Goal: Book appointment/travel/reservation

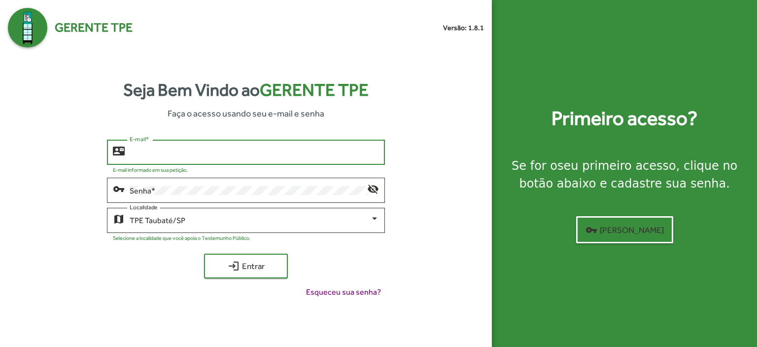
click at [140, 155] on input "E-mail *" at bounding box center [254, 152] width 249 height 9
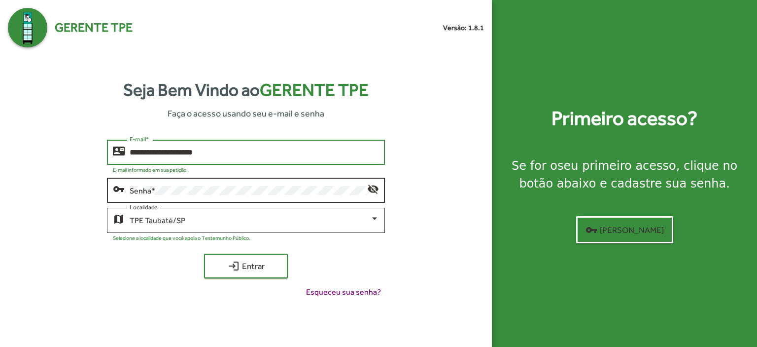
type input "**********"
click at [127, 187] on div "vpn_key" at bounding box center [121, 188] width 17 height 12
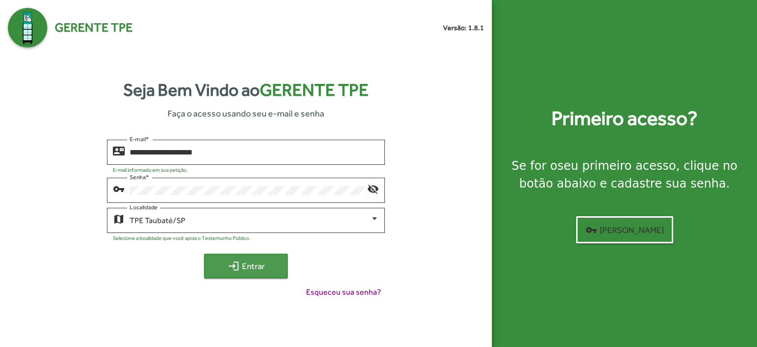
click at [260, 261] on span "login Entrar" at bounding box center [246, 266] width 66 height 18
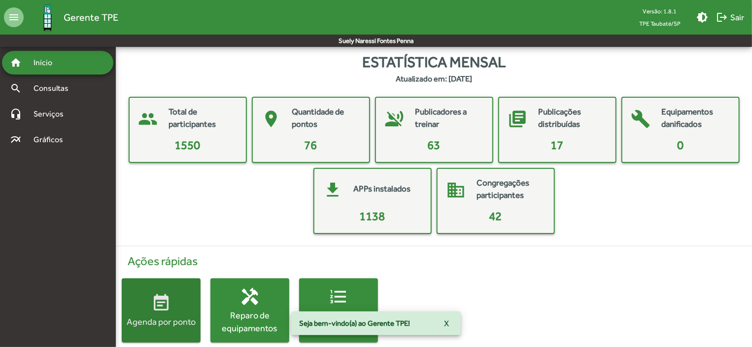
click at [191, 293] on span "event_note Agenda por ponto" at bounding box center [161, 310] width 79 height 35
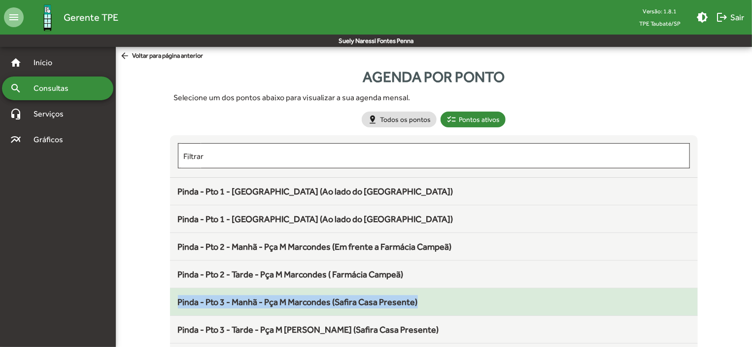
drag, startPoint x: 752, startPoint y: 308, endPoint x: 693, endPoint y: 292, distance: 61.1
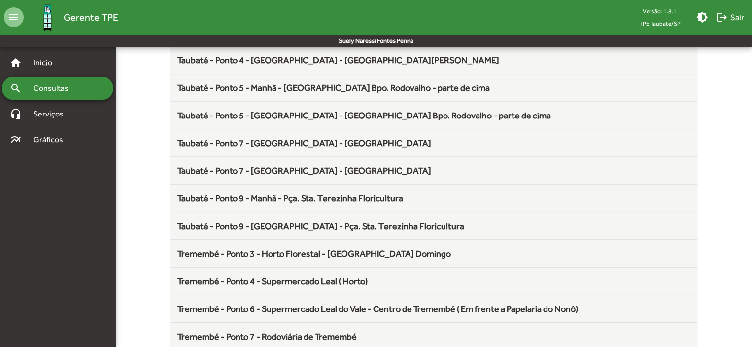
scroll to position [1300, 0]
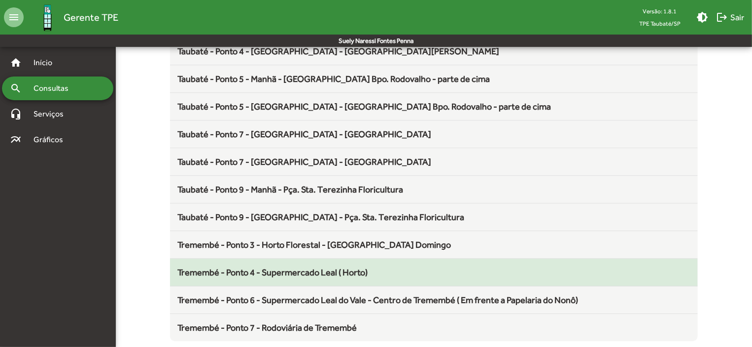
click at [338, 268] on span "Tremembé - Ponto 4 - Supermercado Leal ( Horto)" at bounding box center [273, 272] width 190 height 10
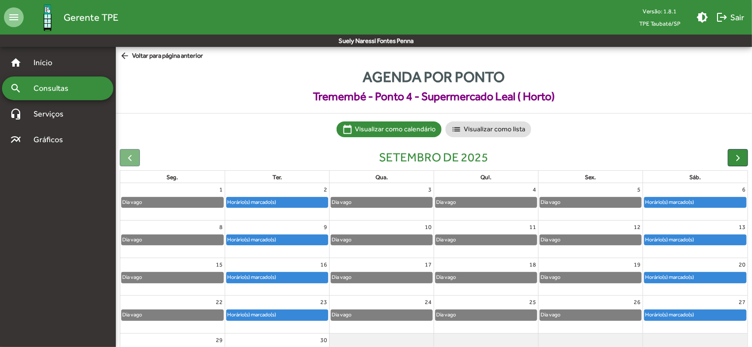
click at [314, 201] on div "Horário(s) marcado(s)" at bounding box center [277, 202] width 101 height 10
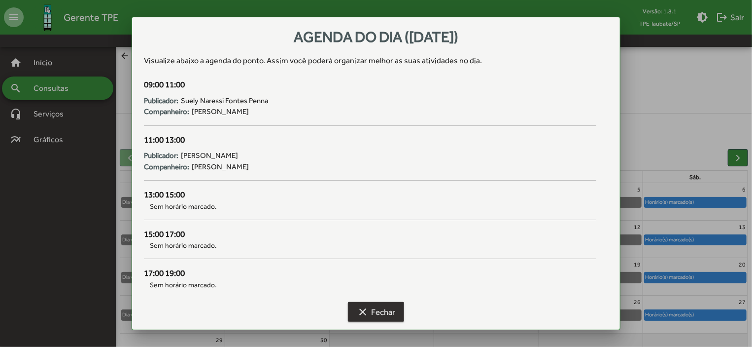
click at [375, 303] on span "clear Fechar" at bounding box center [376, 312] width 38 height 18
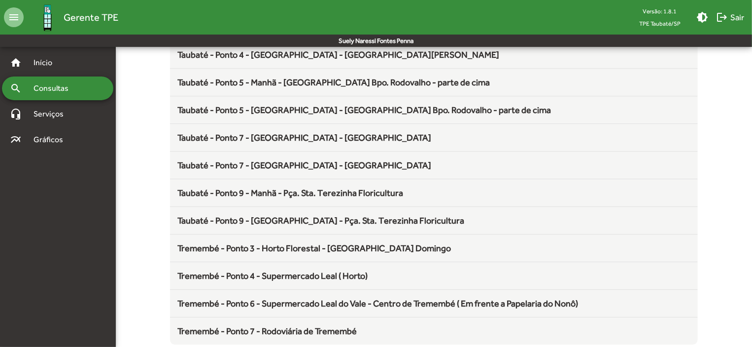
scroll to position [1300, 0]
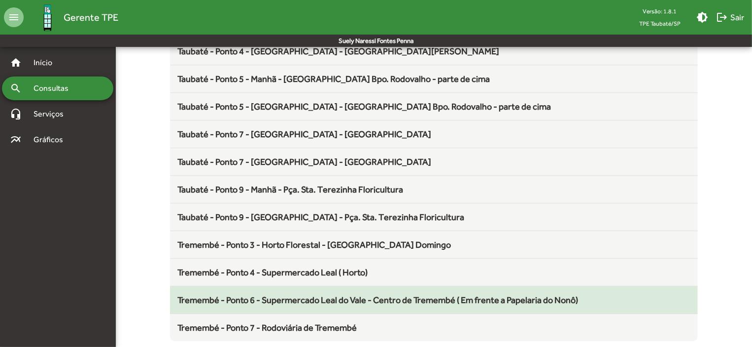
click at [363, 294] on span "Tremembé - Ponto 6 - Supermercado Leal do Vale - Centro de Tremembé ( Em frente…" at bounding box center [378, 299] width 401 height 10
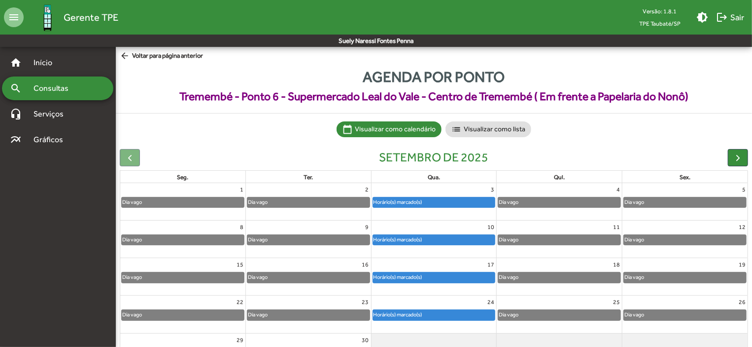
click at [444, 198] on div "Horário(s) marcado(s)" at bounding box center [434, 202] width 122 height 10
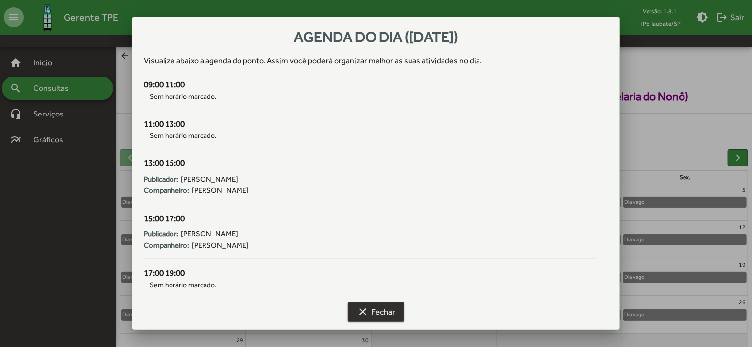
click at [377, 317] on span "clear Fechar" at bounding box center [376, 312] width 38 height 18
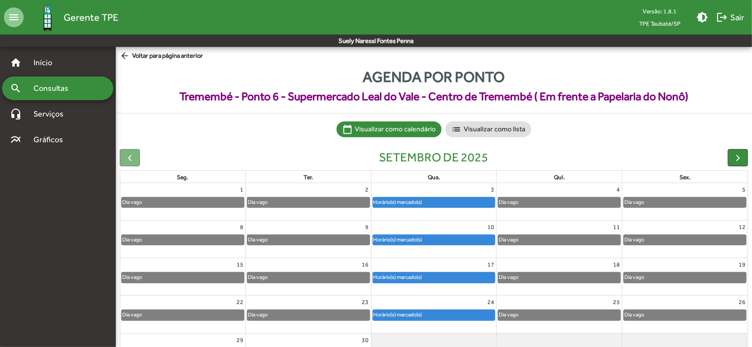
click at [124, 54] on mat-icon "arrow_back" at bounding box center [126, 56] width 12 height 11
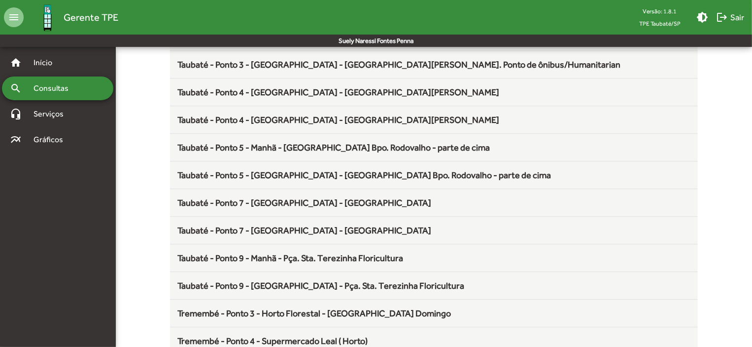
scroll to position [1300, 0]
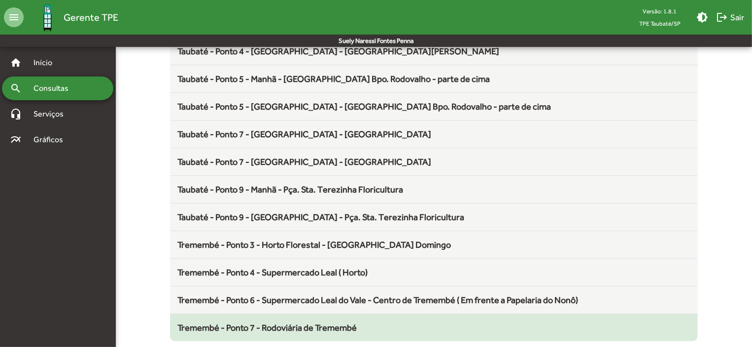
click at [285, 320] on div "Tremembé - Ponto 7 - Rodoviária de Tremembé" at bounding box center [434, 326] width 513 height 13
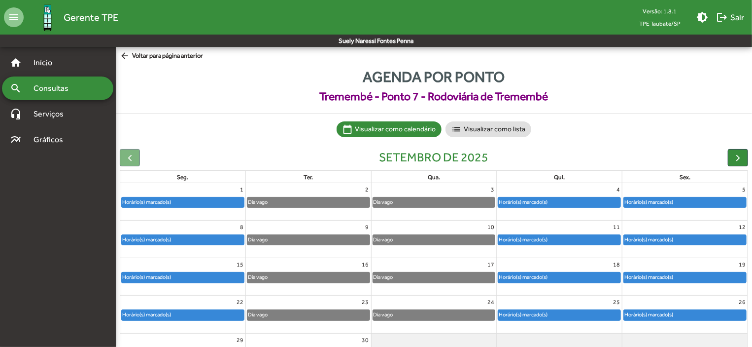
click at [562, 195] on div "4" at bounding box center [559, 189] width 125 height 13
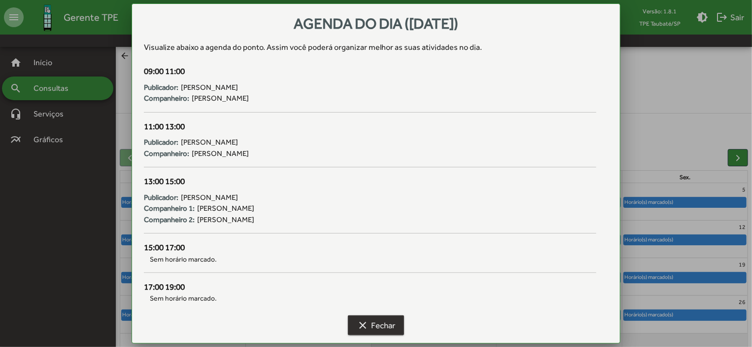
click at [385, 320] on span "clear Fechar" at bounding box center [376, 325] width 38 height 18
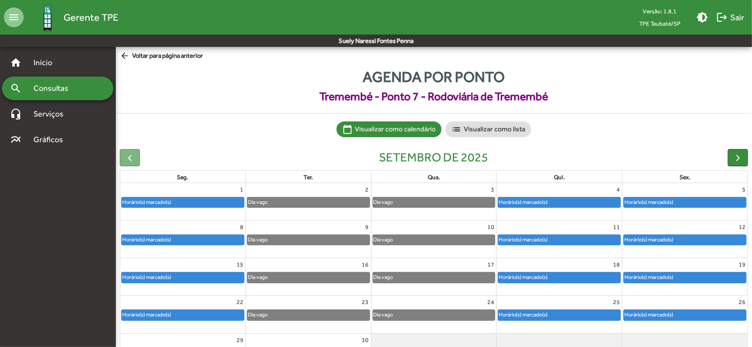
click at [533, 239] on div "Horário(s) marcado(s)" at bounding box center [523, 239] width 50 height 9
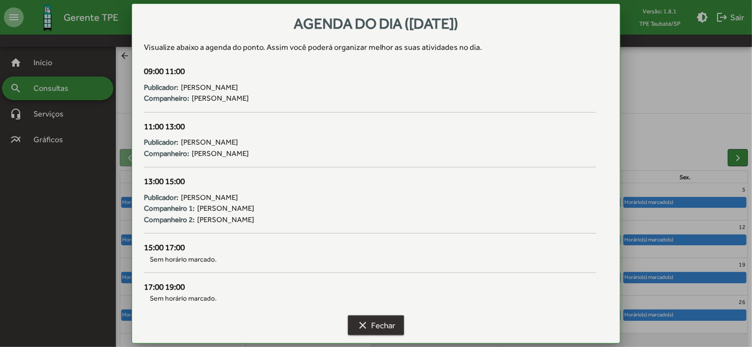
click at [381, 326] on span "clear Fechar" at bounding box center [376, 325] width 38 height 18
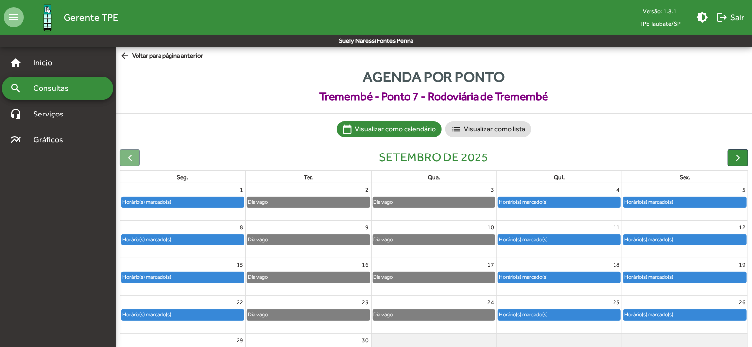
click at [538, 281] on div "Horário(s) marcado(s)" at bounding box center [523, 276] width 50 height 9
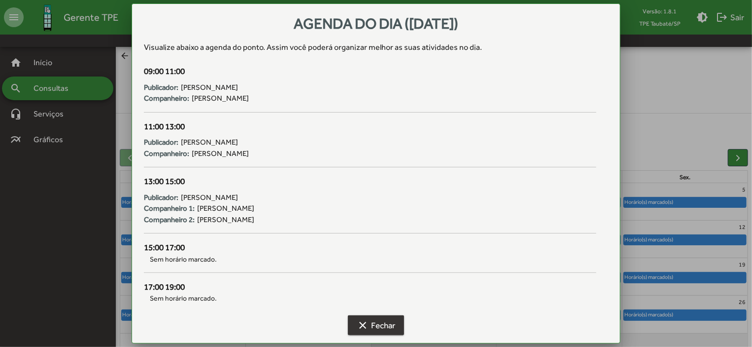
drag, startPoint x: 538, startPoint y: 281, endPoint x: 396, endPoint y: 323, distance: 147.9
click at [396, 323] on div "Agenda do dia (18/09/2025) Visualize abaixo a agenda do ponto . Assim você pode…" at bounding box center [376, 179] width 464 height 327
click at [396, 323] on button "clear Fechar" at bounding box center [376, 325] width 56 height 20
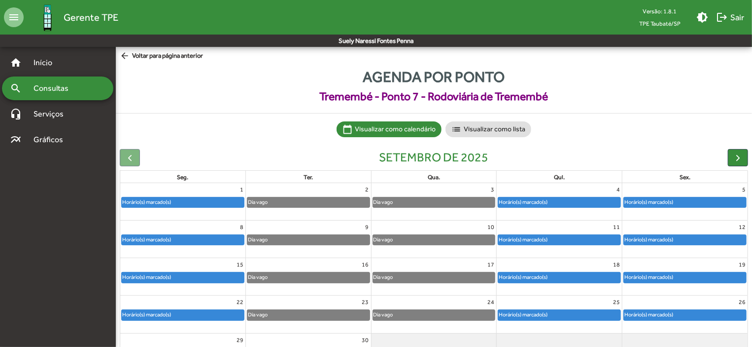
click at [531, 315] on div "Horário(s) marcado(s)" at bounding box center [523, 314] width 50 height 9
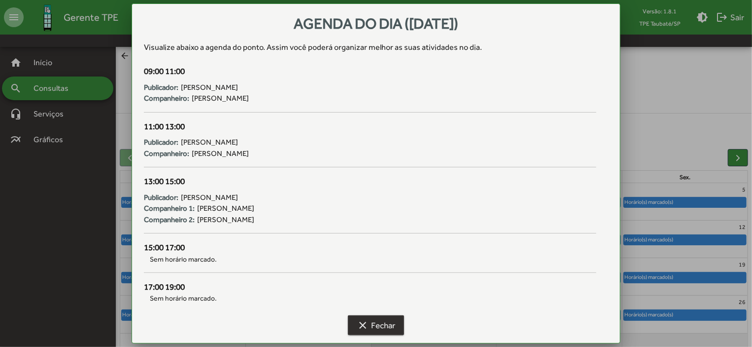
click at [383, 328] on span "clear Fechar" at bounding box center [376, 325] width 38 height 18
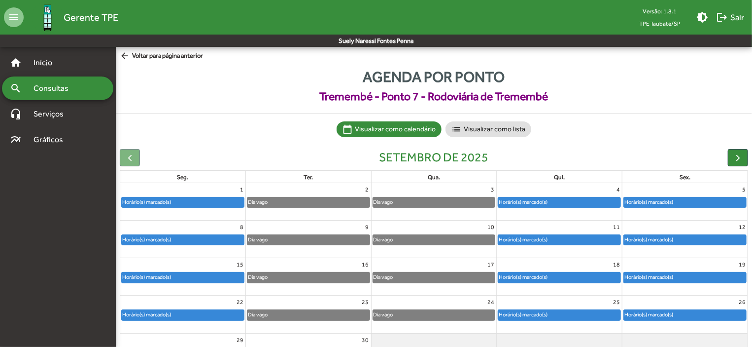
click at [526, 205] on div "Horário(s) marcado(s)" at bounding box center [523, 201] width 50 height 9
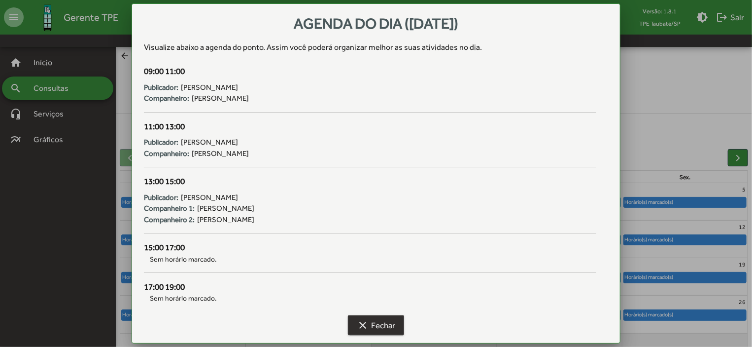
click at [385, 326] on span "clear Fechar" at bounding box center [376, 325] width 38 height 18
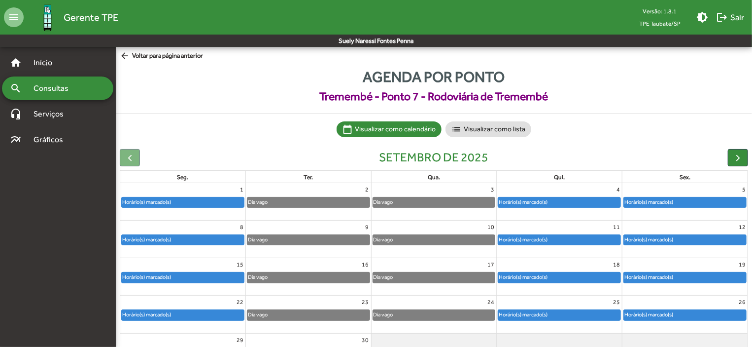
click at [663, 198] on div "Horário(s) marcado(s)" at bounding box center [649, 201] width 50 height 9
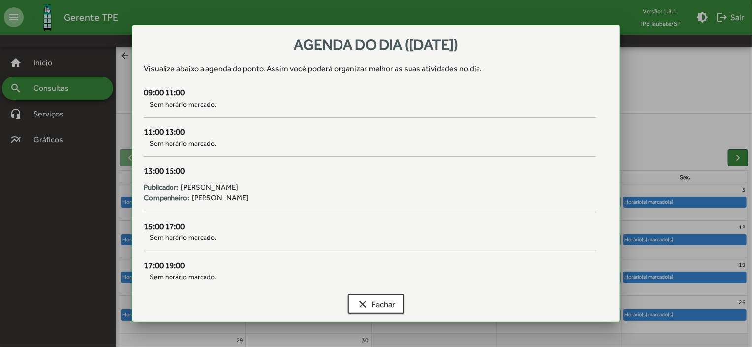
click at [703, 238] on div at bounding box center [376, 173] width 752 height 347
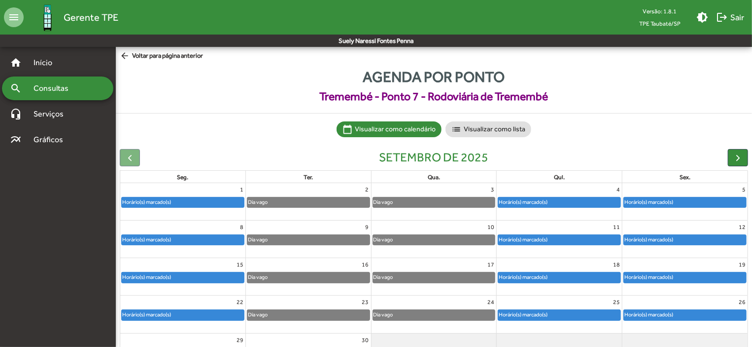
click at [703, 238] on div "Horário(s) marcado(s)" at bounding box center [685, 240] width 122 height 10
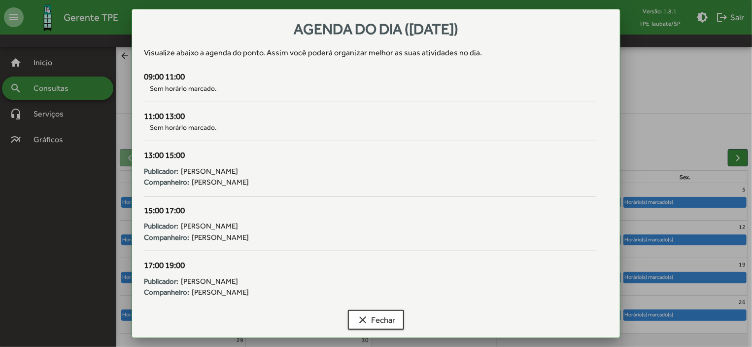
click at [704, 279] on div at bounding box center [376, 173] width 752 height 347
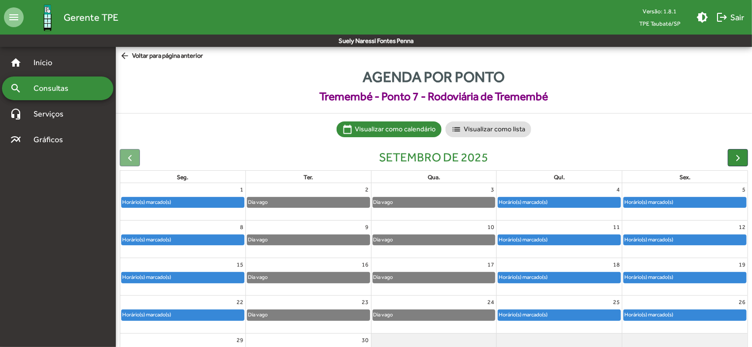
click at [704, 279] on div "Horário(s) marcado(s)" at bounding box center [685, 277] width 122 height 10
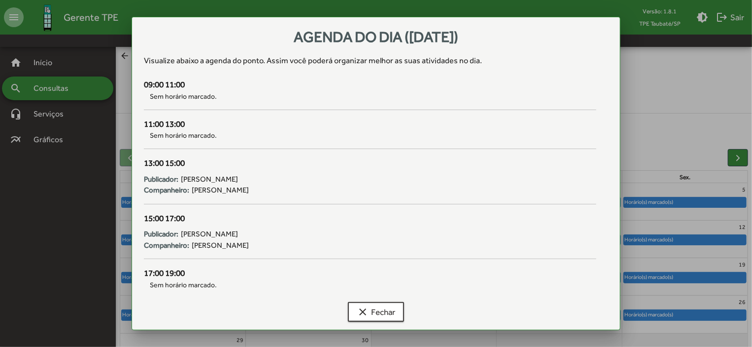
click at [699, 311] on div at bounding box center [376, 173] width 752 height 347
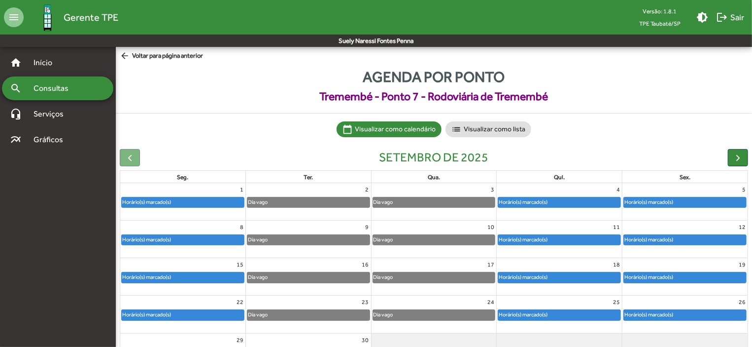
click at [699, 311] on div "Horário(s) marcado(s)" at bounding box center [685, 315] width 122 height 10
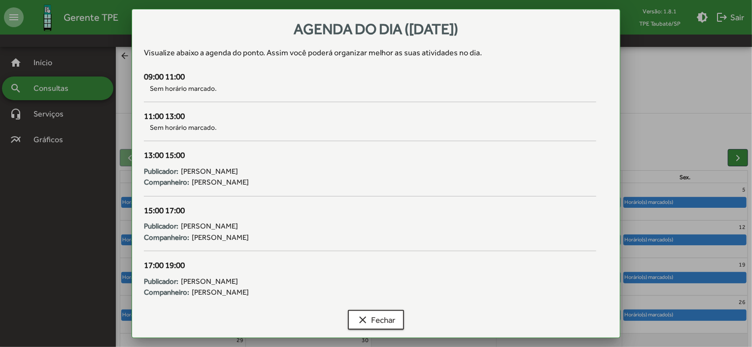
click at [715, 199] on div at bounding box center [376, 173] width 752 height 347
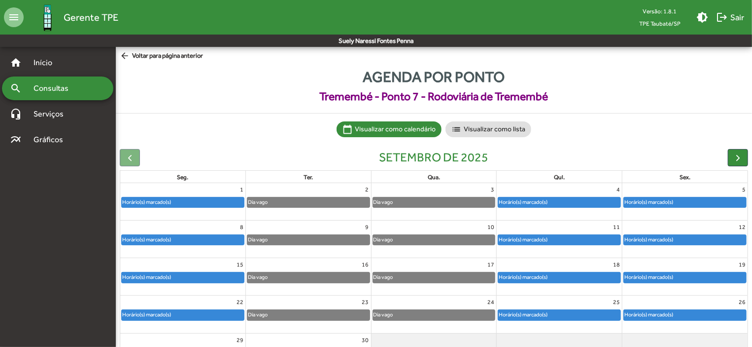
click at [715, 199] on div "Horário(s) marcado(s)" at bounding box center [685, 202] width 122 height 10
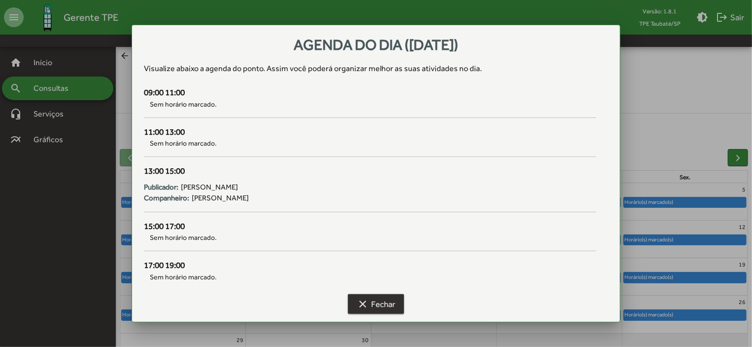
click at [382, 305] on span "clear Fechar" at bounding box center [376, 304] width 38 height 18
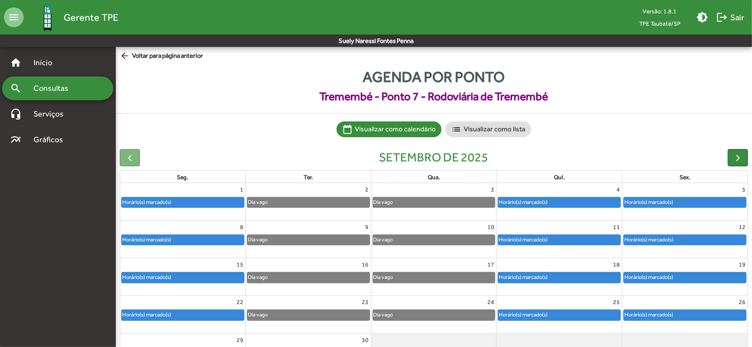
click at [124, 52] on mat-icon "arrow_back" at bounding box center [126, 56] width 12 height 11
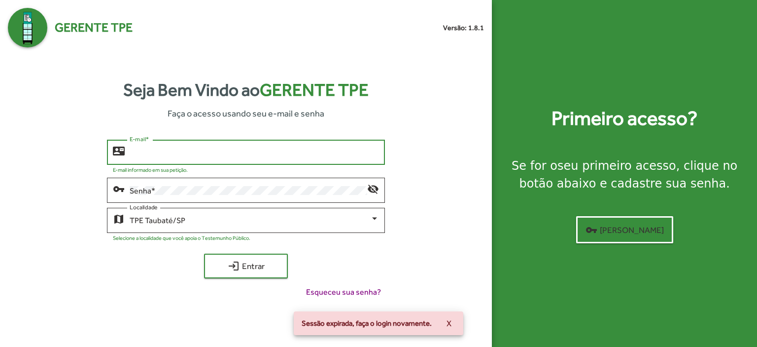
click at [138, 151] on input "E-mail *" at bounding box center [254, 152] width 249 height 9
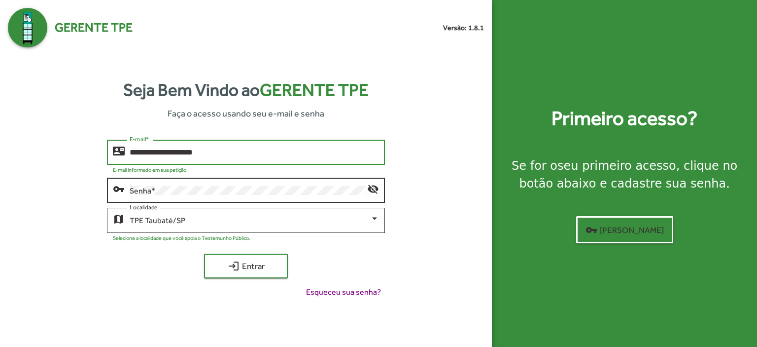
type input "**********"
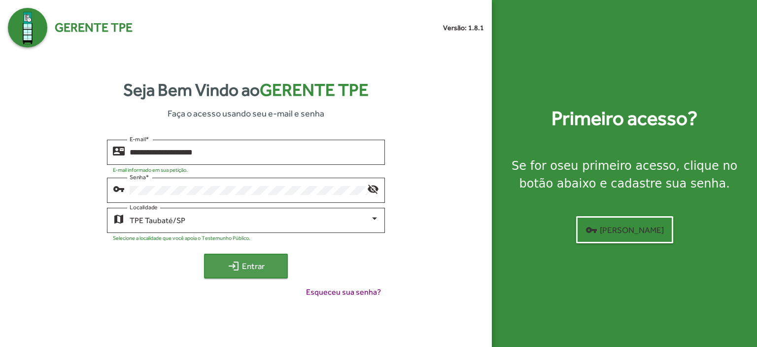
click at [259, 260] on span "login Entrar" at bounding box center [246, 266] width 66 height 18
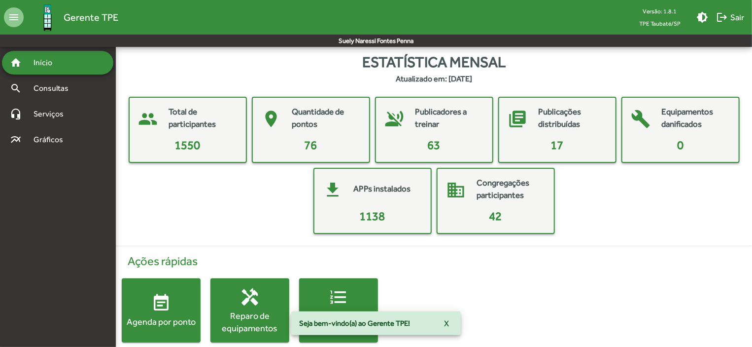
click at [187, 318] on div "Agenda por ponto" at bounding box center [161, 321] width 79 height 12
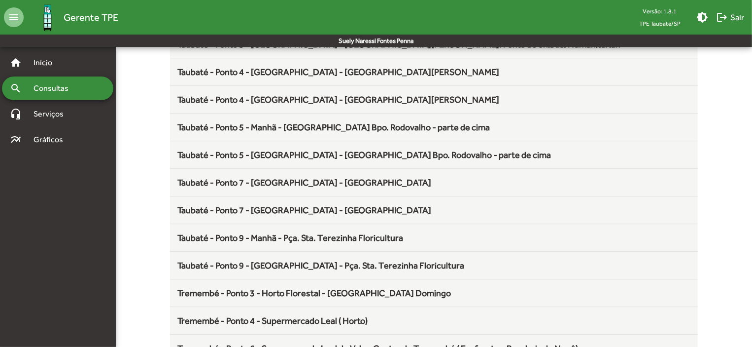
scroll to position [1300, 0]
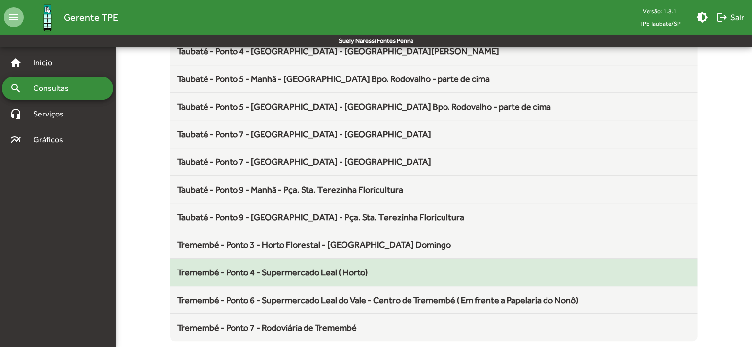
click at [357, 267] on span "Tremembé - Ponto 4 - Supermercado Leal ( Horto)" at bounding box center [273, 272] width 190 height 10
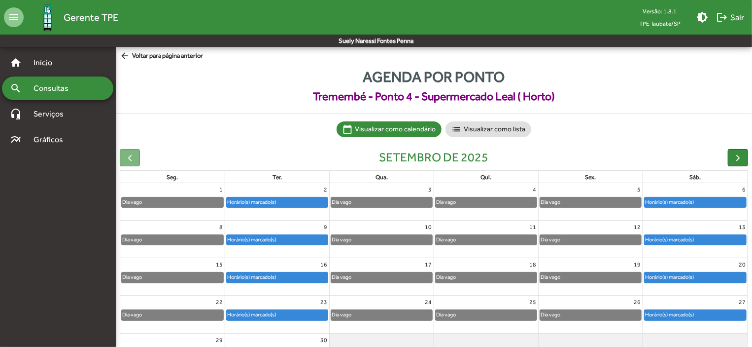
click at [282, 202] on div "Horário(s) marcado(s)" at bounding box center [277, 202] width 101 height 10
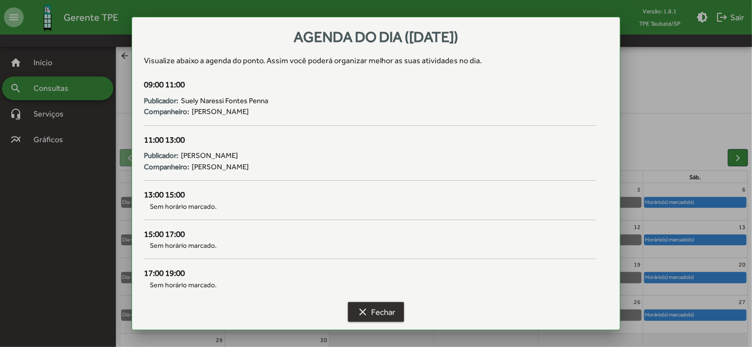
click at [375, 309] on span "clear Fechar" at bounding box center [376, 312] width 38 height 18
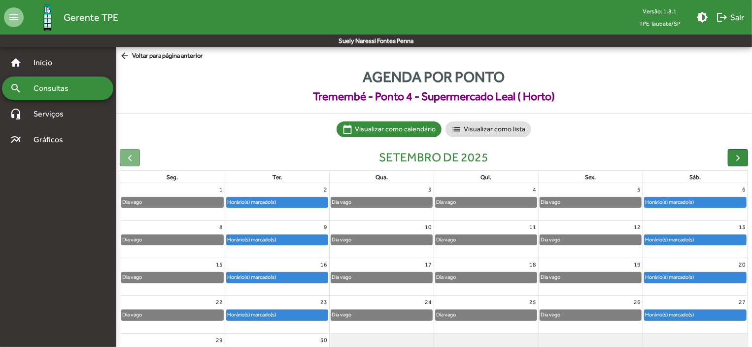
click at [674, 202] on div "Horário(s) marcado(s)" at bounding box center [670, 201] width 50 height 9
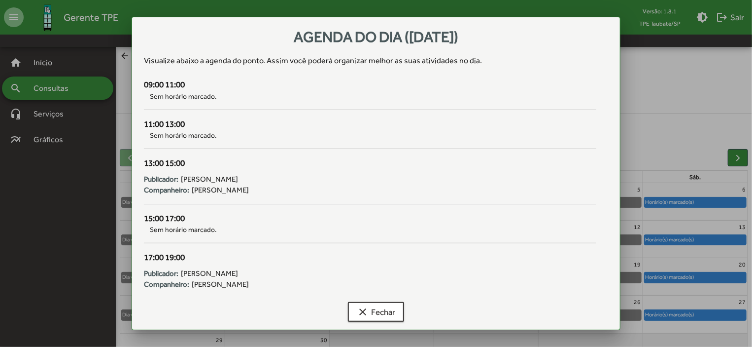
click at [680, 205] on div at bounding box center [376, 173] width 752 height 347
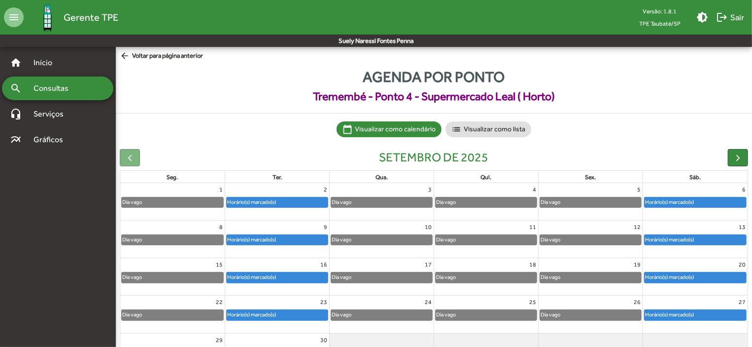
click at [680, 205] on div "Horário(s) marcado(s)" at bounding box center [670, 201] width 50 height 9
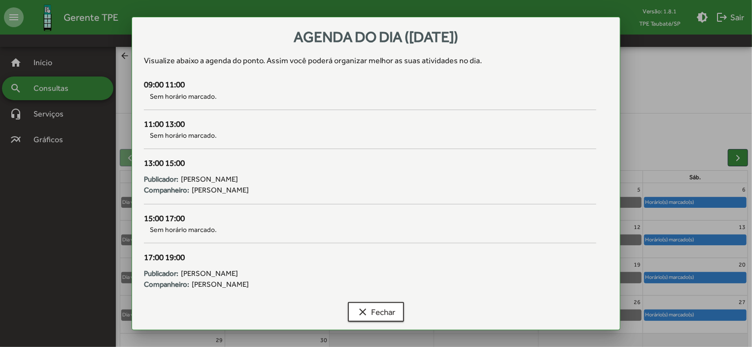
click at [682, 242] on div at bounding box center [376, 173] width 752 height 347
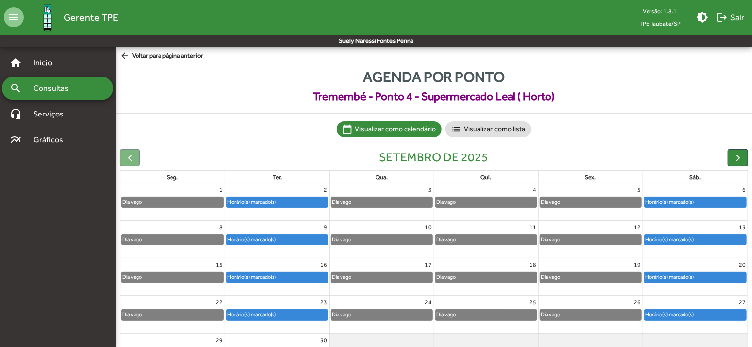
click at [682, 242] on div "Horário(s) marcado(s)" at bounding box center [670, 239] width 50 height 9
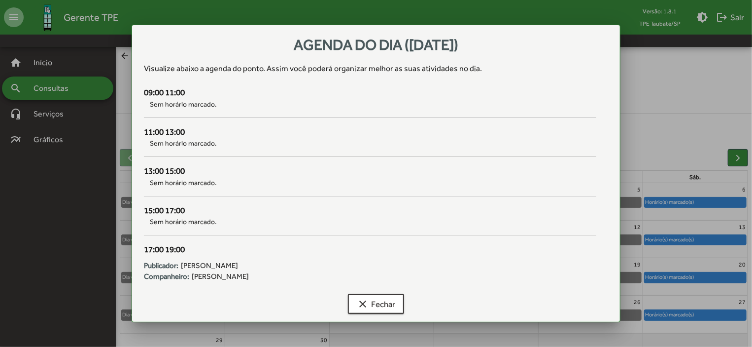
click at [690, 280] on div at bounding box center [376, 173] width 752 height 347
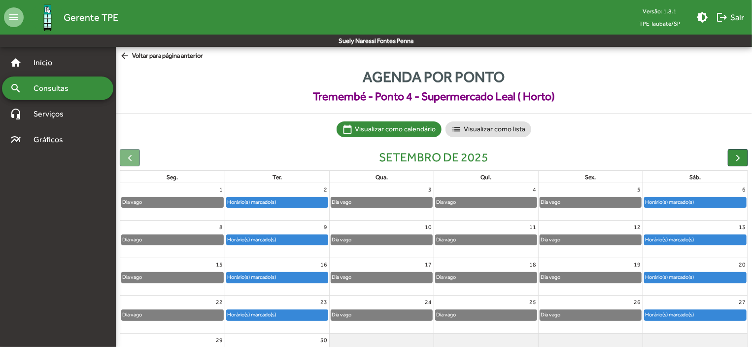
click at [690, 280] on div "Horário(s) marcado(s)" at bounding box center [670, 276] width 50 height 9
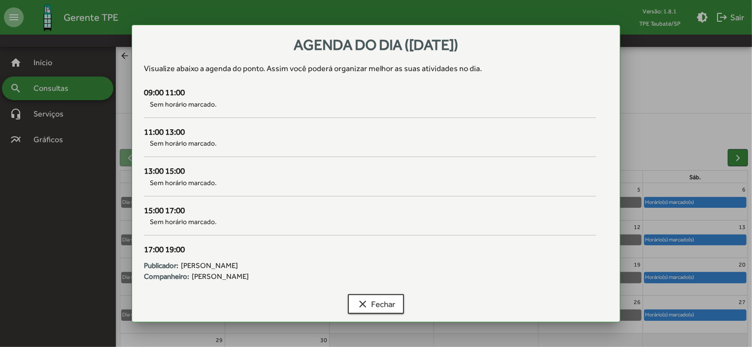
click at [690, 310] on div at bounding box center [376, 173] width 752 height 347
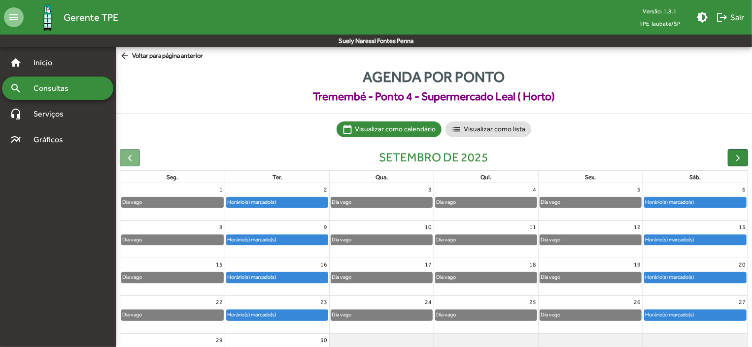
click at [690, 310] on div "Horário(s) marcado(s)" at bounding box center [670, 314] width 50 height 9
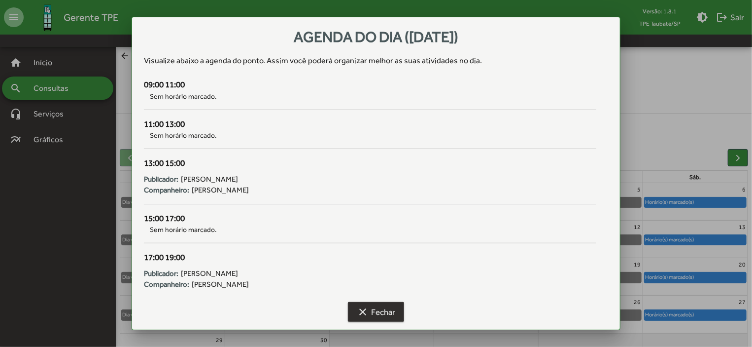
click at [396, 311] on button "clear Fechar" at bounding box center [376, 312] width 56 height 20
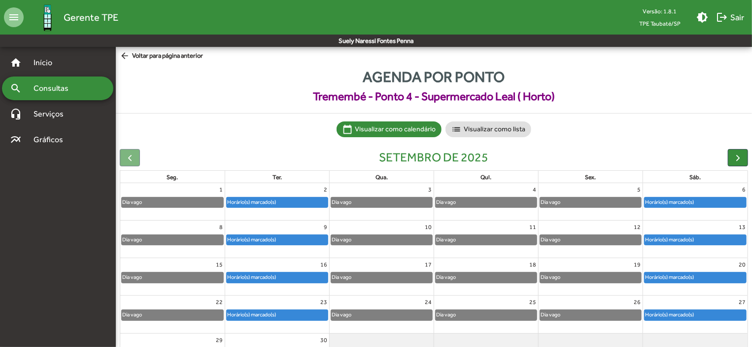
click at [124, 55] on mat-icon "arrow_back" at bounding box center [126, 56] width 12 height 11
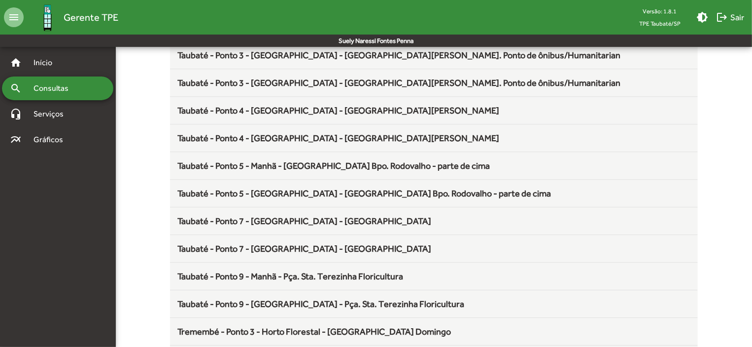
scroll to position [1300, 0]
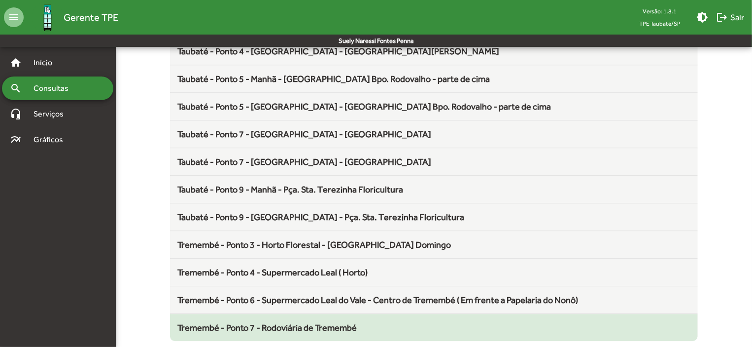
click at [257, 320] on div "Tremembé - Ponto 7 - Rodoviária de Tremembé" at bounding box center [434, 326] width 513 height 13
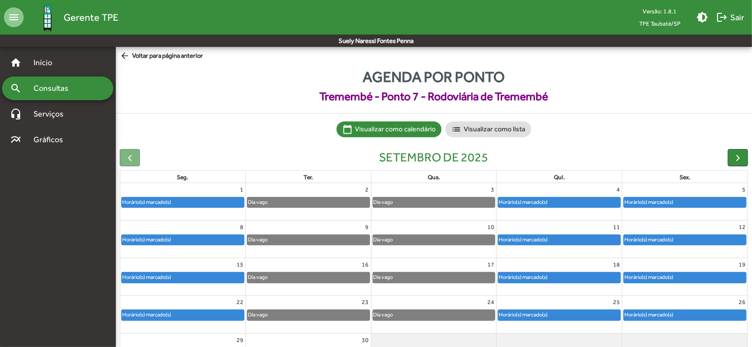
click at [516, 196] on div "Horário(s) marcado(s)" at bounding box center [559, 201] width 125 height 11
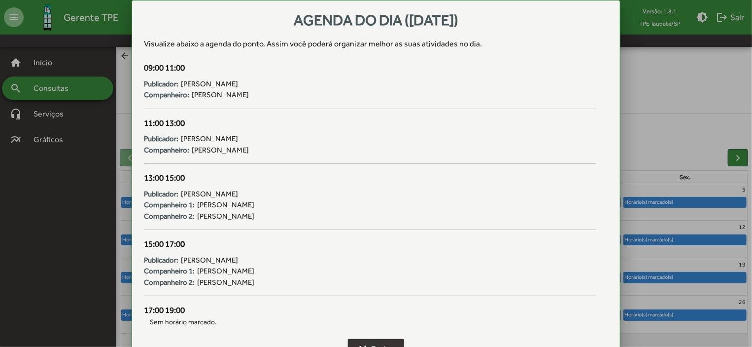
click at [362, 341] on span "clear Fechar" at bounding box center [376, 349] width 38 height 18
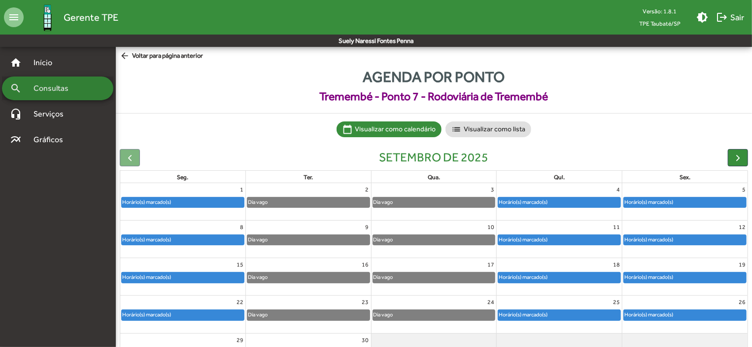
click at [49, 82] on div "search Consultas" at bounding box center [57, 88] width 111 height 24
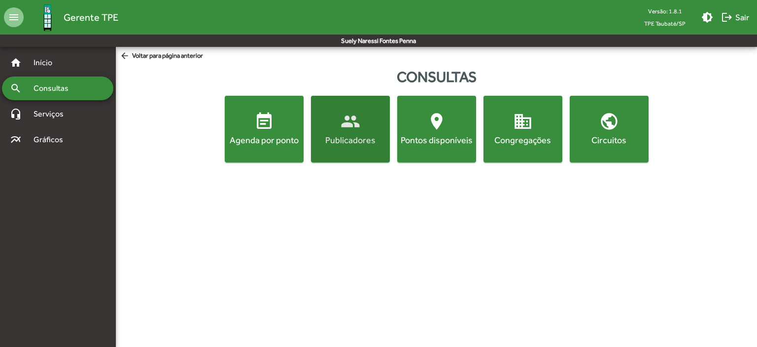
click at [331, 132] on span "people Publicadores" at bounding box center [350, 128] width 75 height 35
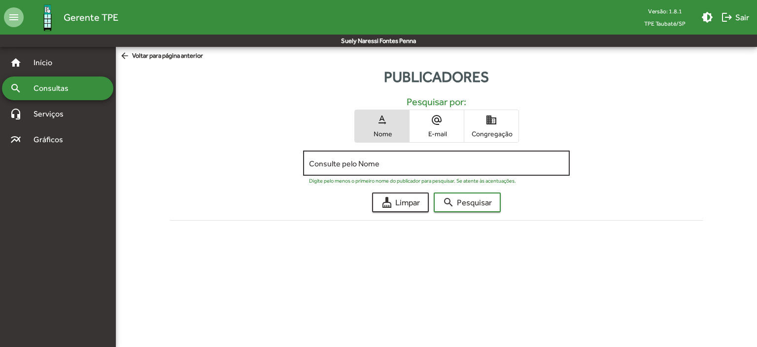
click at [329, 158] on div "Consulte pelo Nome" at bounding box center [436, 161] width 254 height 27
type input "******"
click at [454, 199] on mat-icon "search" at bounding box center [449, 202] width 12 height 12
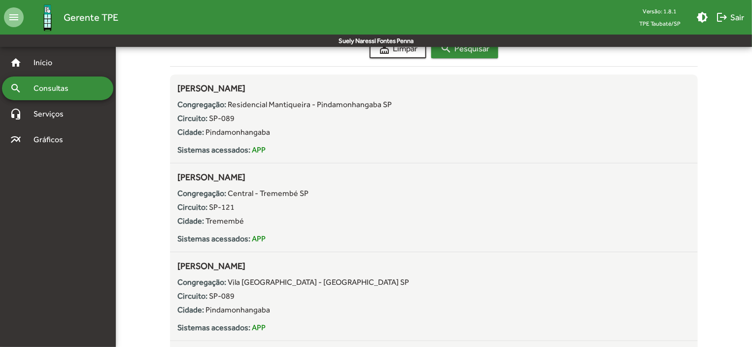
scroll to position [153, 0]
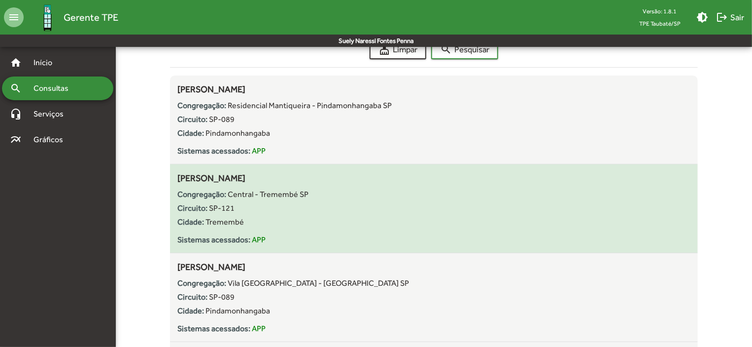
click at [244, 216] on div "Cidade: Tremembé" at bounding box center [434, 222] width 513 height 12
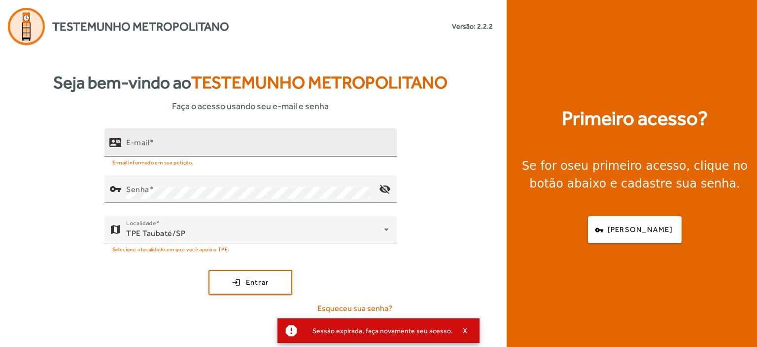
click at [143, 145] on mat-label "E-mail" at bounding box center [137, 142] width 23 height 9
click at [143, 145] on input "E-mail" at bounding box center [257, 147] width 263 height 12
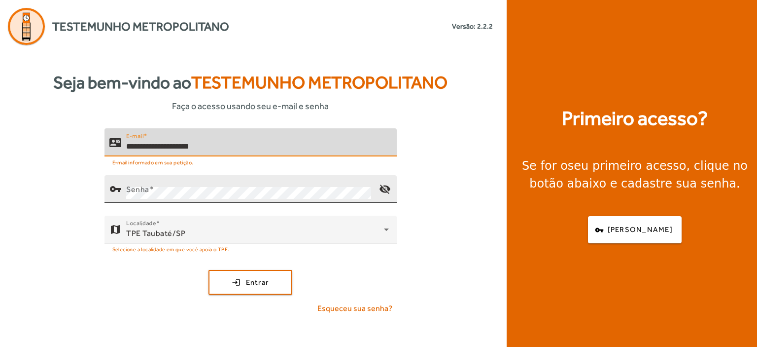
type input "**********"
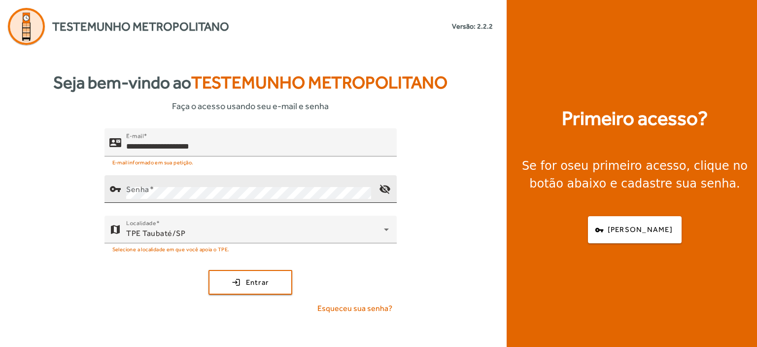
click at [136, 186] on mat-label "Senha" at bounding box center [137, 188] width 23 height 9
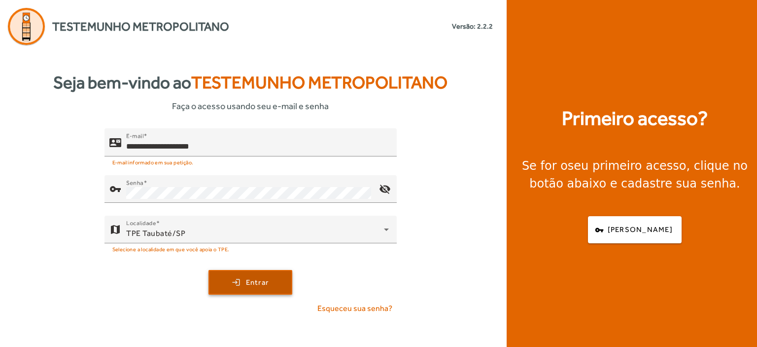
click at [263, 281] on span "Entrar" at bounding box center [257, 282] width 23 height 11
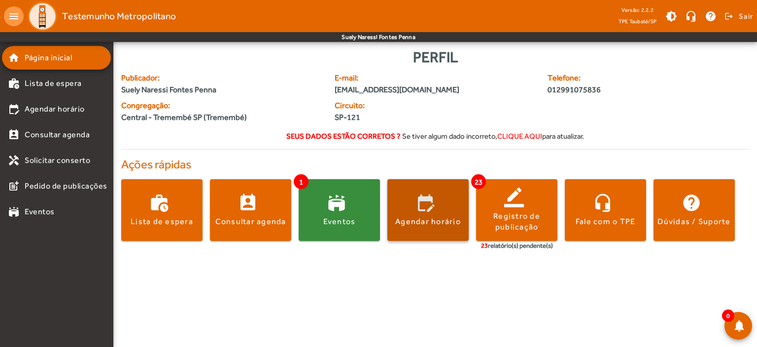
click at [423, 197] on span at bounding box center [428, 210] width 81 height 62
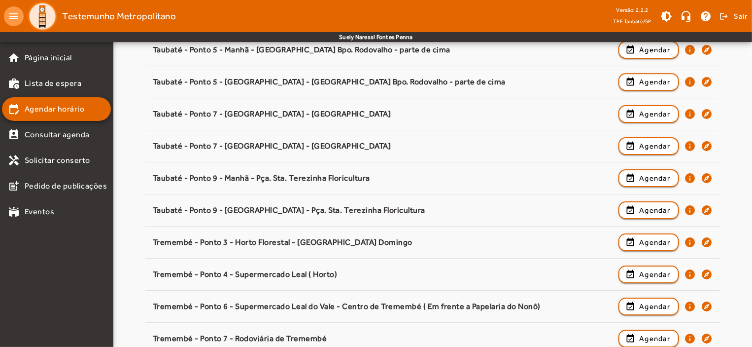
scroll to position [1544, 0]
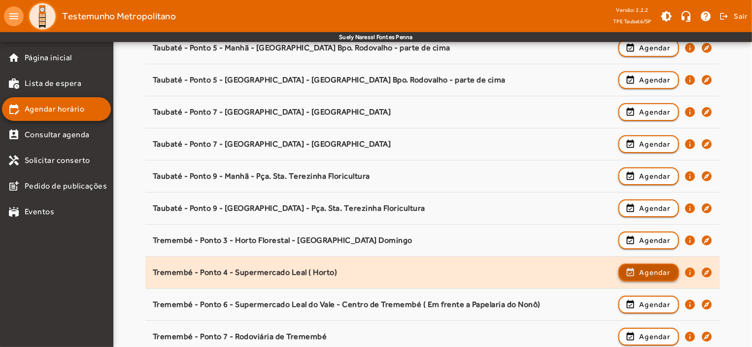
click at [657, 266] on span "Agendar" at bounding box center [654, 272] width 31 height 12
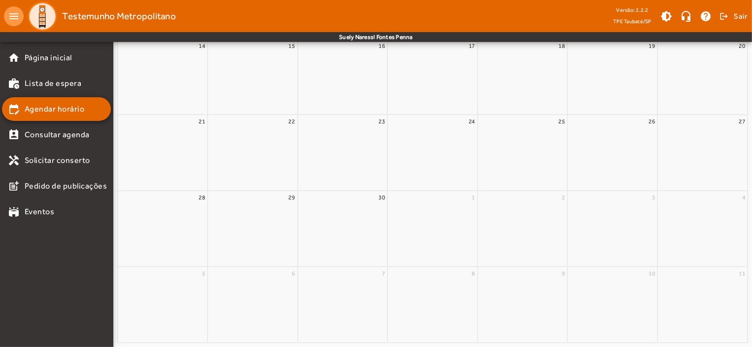
scroll to position [0, 0]
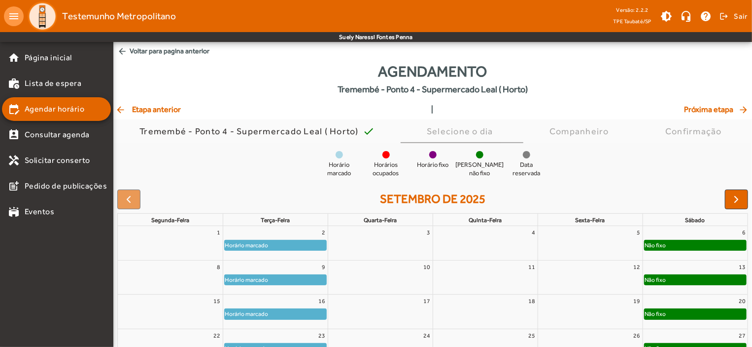
click at [296, 246] on div "Horário marcado" at bounding box center [276, 245] width 102 height 10
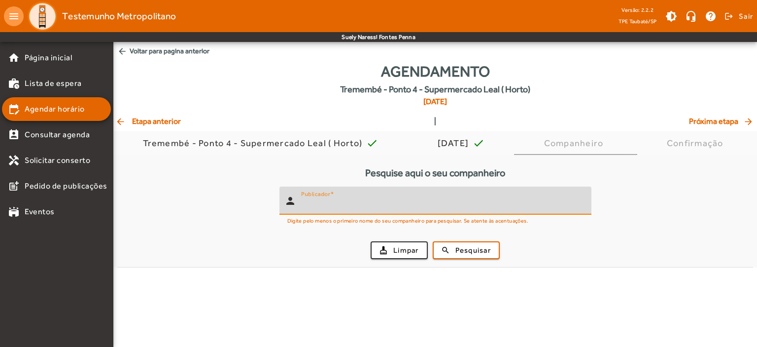
click at [312, 207] on input "Publicador" at bounding box center [442, 205] width 283 height 12
type input "*****"
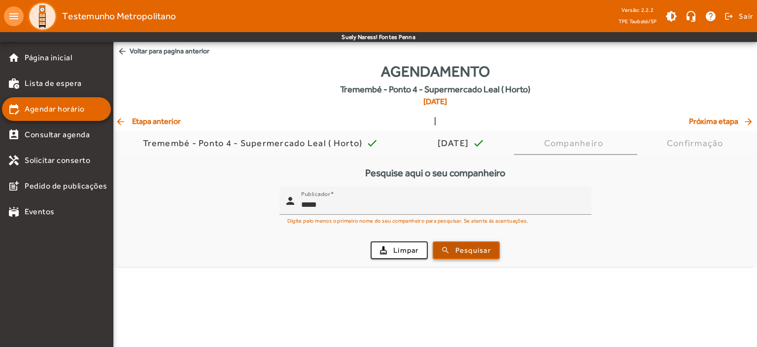
click at [484, 252] on span "Pesquisar" at bounding box center [473, 250] width 35 height 11
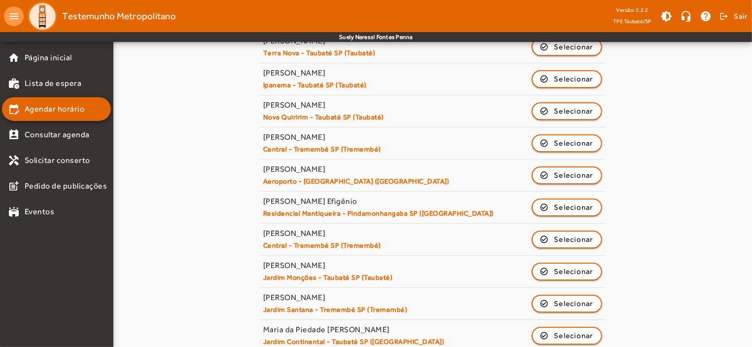
scroll to position [3099, 0]
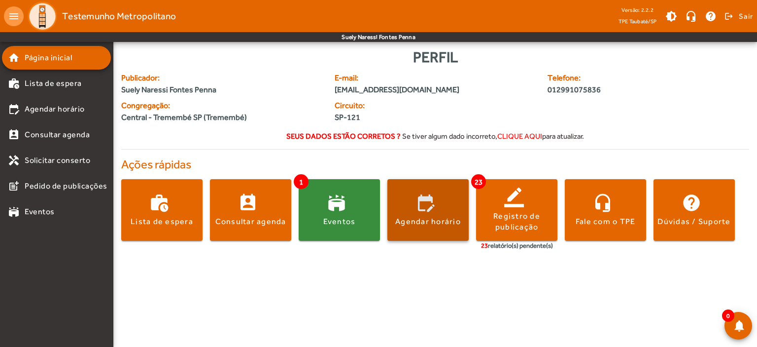
click at [413, 197] on span at bounding box center [428, 210] width 81 height 62
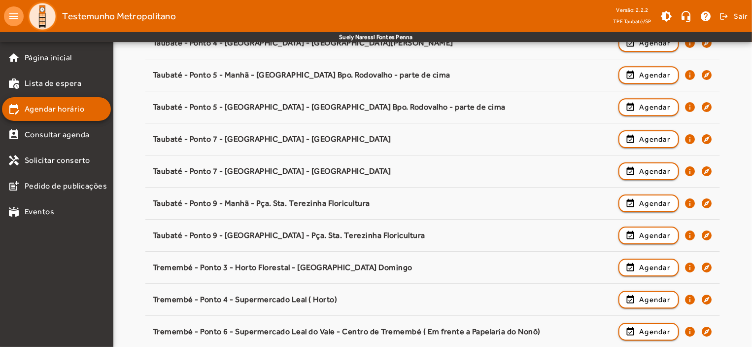
scroll to position [1544, 0]
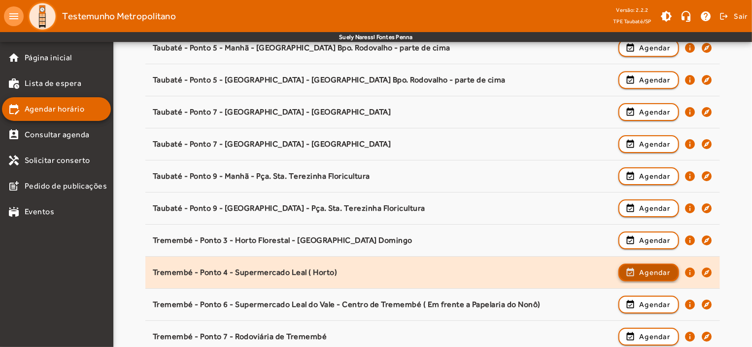
click at [656, 270] on span "Agendar" at bounding box center [654, 272] width 31 height 12
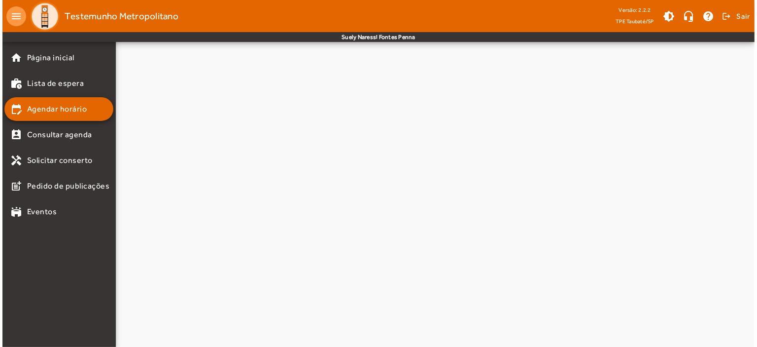
scroll to position [0, 0]
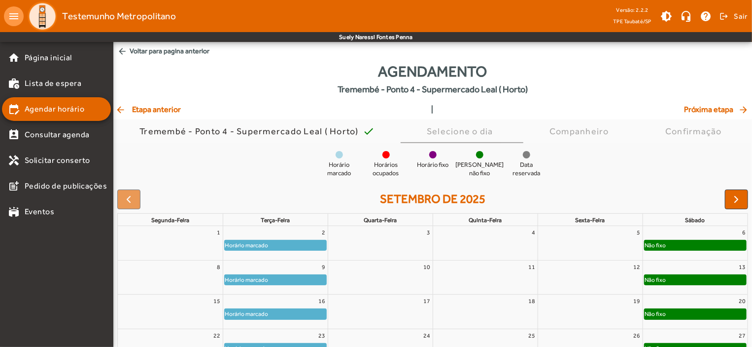
click at [313, 241] on div "Horário marcado" at bounding box center [276, 245] width 102 height 10
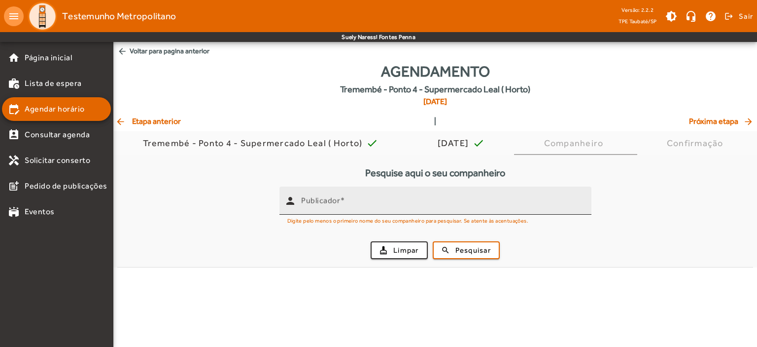
click at [305, 196] on mat-label "Publicador" at bounding box center [320, 200] width 39 height 9
click at [305, 199] on input "Publicador" at bounding box center [442, 205] width 283 height 12
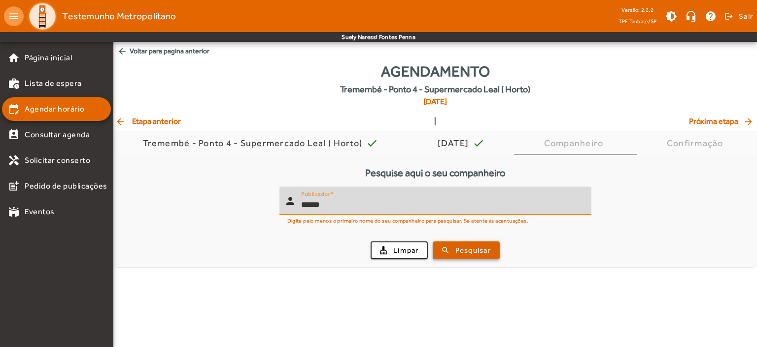
type input "******"
click at [468, 254] on span "Pesquisar" at bounding box center [473, 250] width 35 height 11
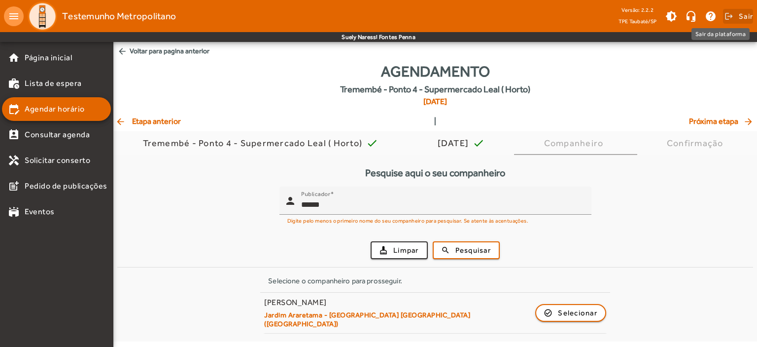
click at [743, 18] on span "Sair" at bounding box center [746, 16] width 14 height 16
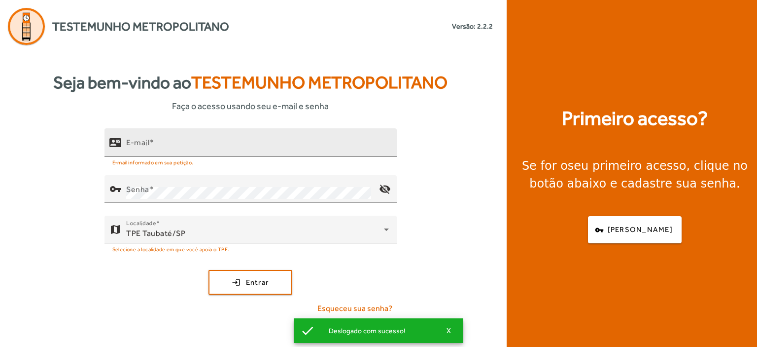
click at [154, 145] on span at bounding box center [151, 142] width 5 height 9
click at [154, 145] on input "E-mail" at bounding box center [257, 147] width 263 height 12
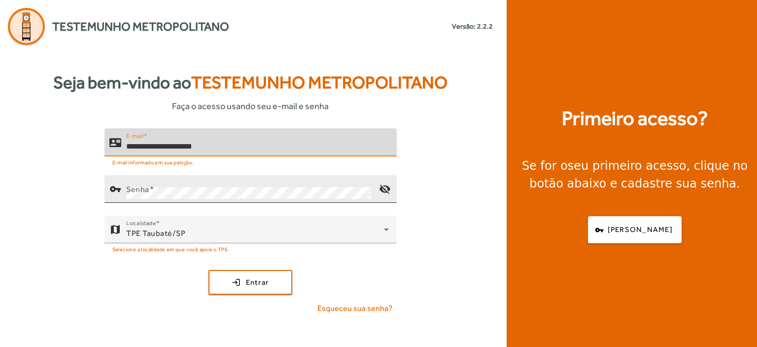
type input "**********"
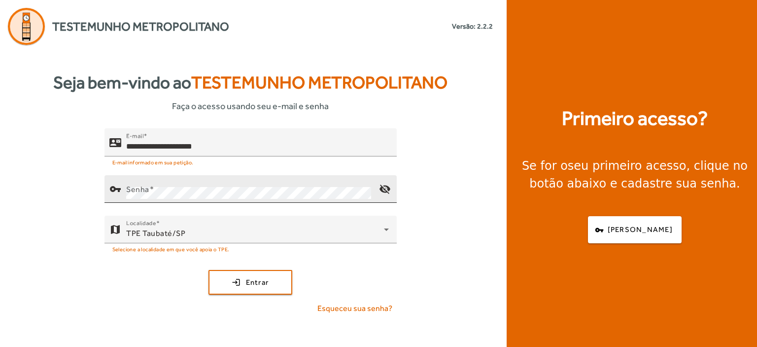
click at [127, 187] on mat-label "Senha" at bounding box center [137, 188] width 23 height 9
click at [383, 184] on mat-icon "visibility_off" at bounding box center [385, 189] width 24 height 24
click at [383, 184] on mat-icon "visibility" at bounding box center [385, 189] width 24 height 24
click at [256, 275] on span "submit" at bounding box center [251, 282] width 82 height 24
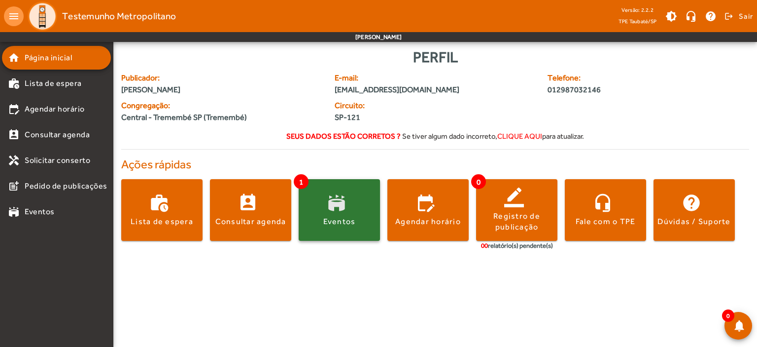
click at [327, 211] on span at bounding box center [339, 210] width 81 height 24
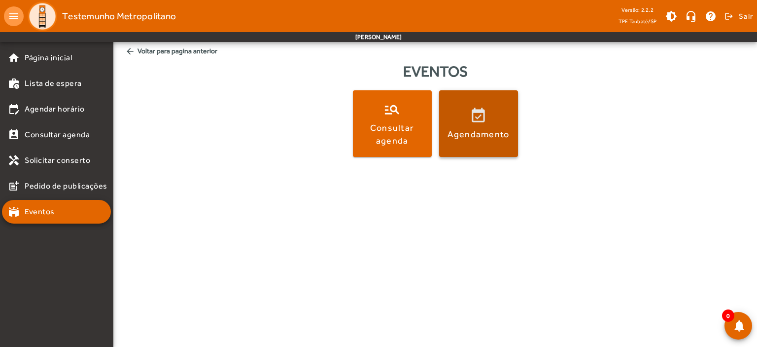
click at [464, 136] on div "Agendamento" at bounding box center [479, 134] width 62 height 12
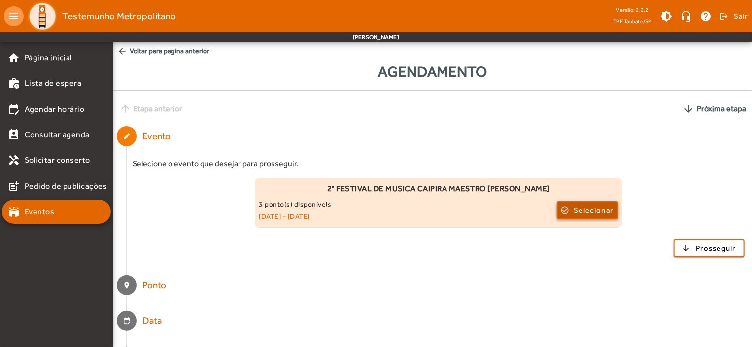
click at [589, 211] on span "Selecionar" at bounding box center [593, 210] width 39 height 12
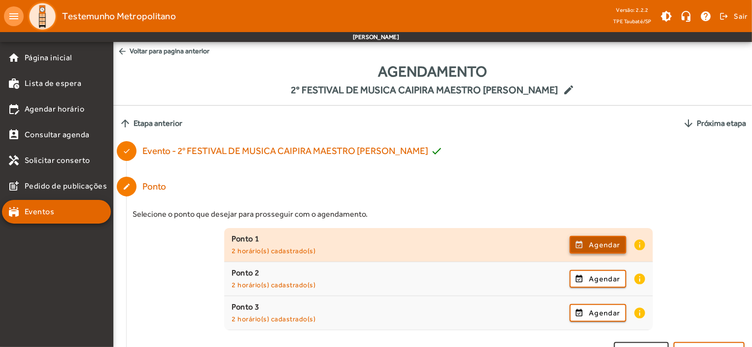
click at [596, 242] on span "Agendar" at bounding box center [604, 245] width 31 height 12
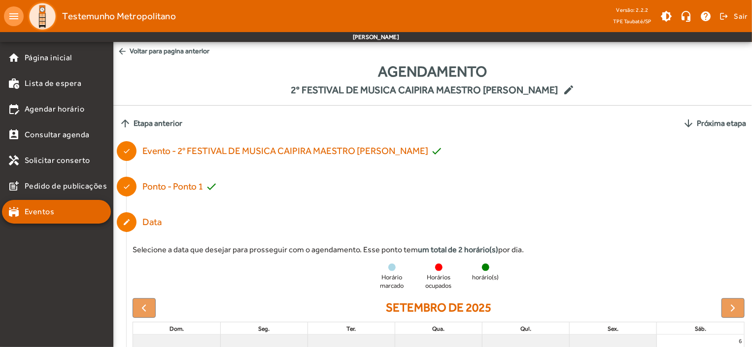
scroll to position [283, 0]
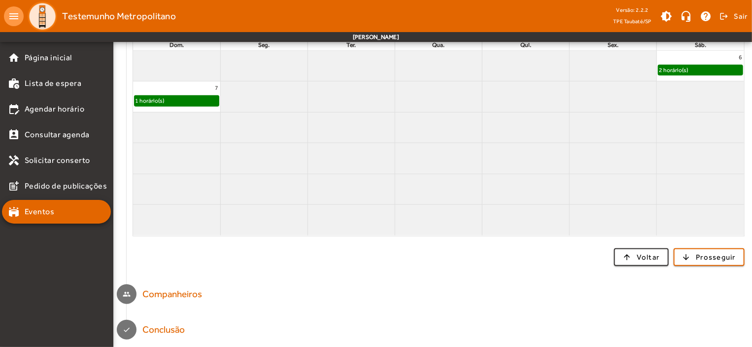
click at [169, 102] on div "1 horário(s)" at bounding box center [177, 101] width 84 height 10
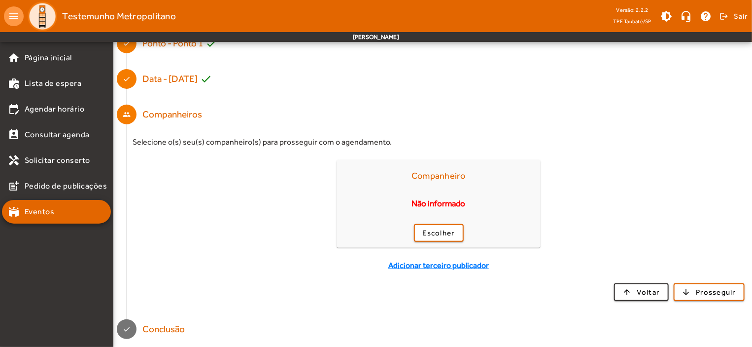
scroll to position [0, 0]
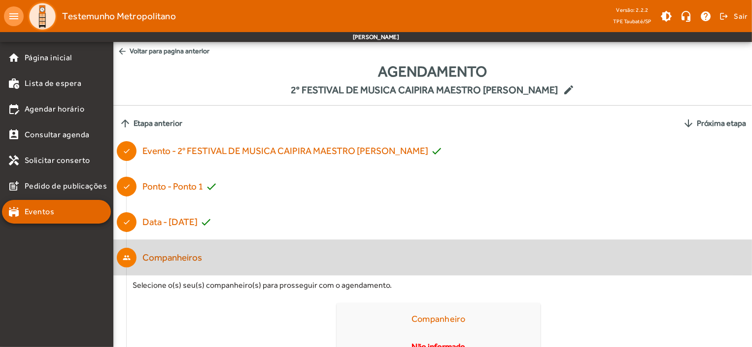
click at [179, 255] on div "Companheiros" at bounding box center [172, 257] width 60 height 14
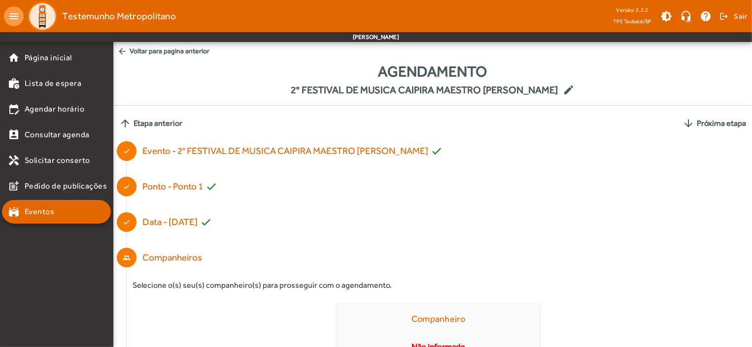
click at [436, 319] on mat-card-title "Companheiro" at bounding box center [439, 319] width 54 height 16
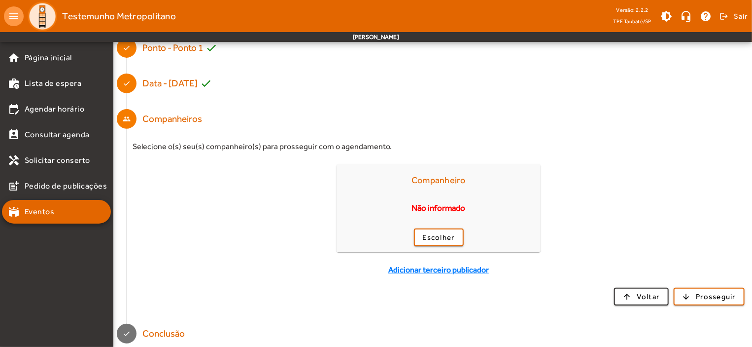
scroll to position [142, 0]
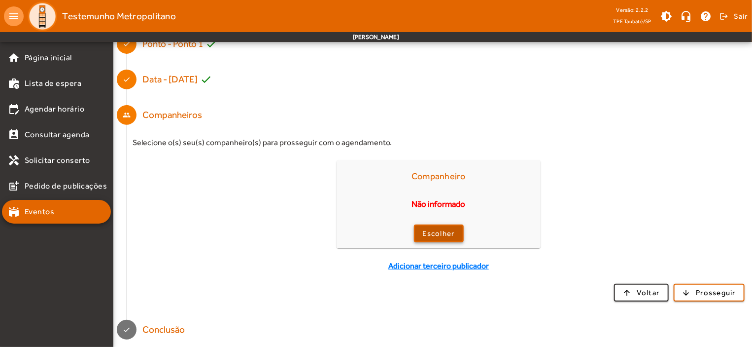
click at [444, 236] on span "Escolher" at bounding box center [439, 233] width 32 height 11
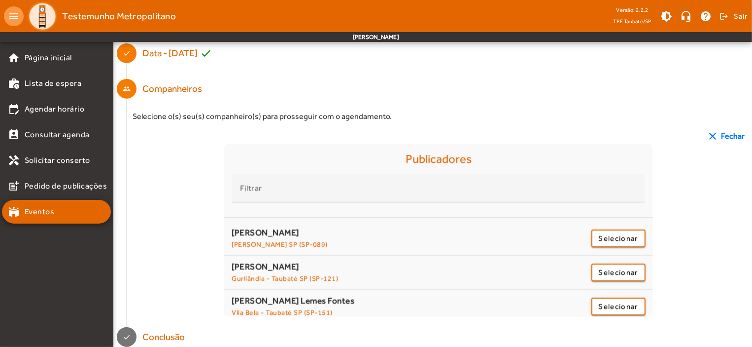
scroll to position [176, 0]
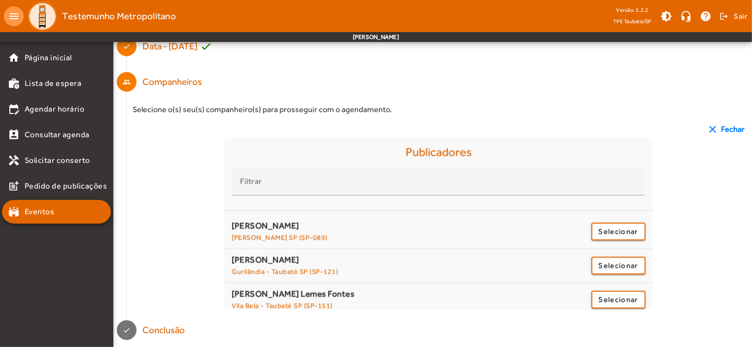
click at [732, 130] on span "clear Fechar" at bounding box center [726, 129] width 38 height 12
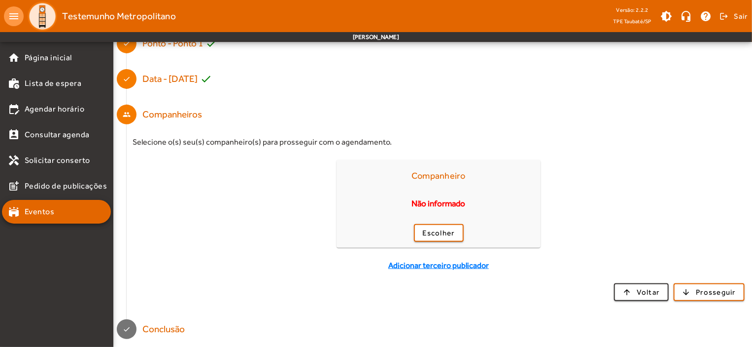
scroll to position [142, 0]
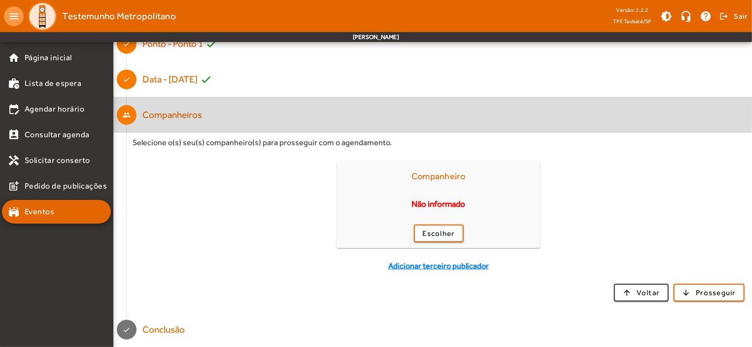
click at [138, 109] on mat-step-header "people Companheiros" at bounding box center [432, 114] width 639 height 35
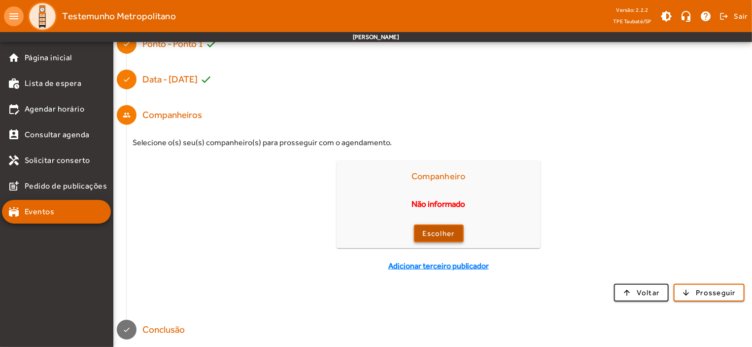
click at [428, 232] on span "Escolher" at bounding box center [439, 233] width 32 height 11
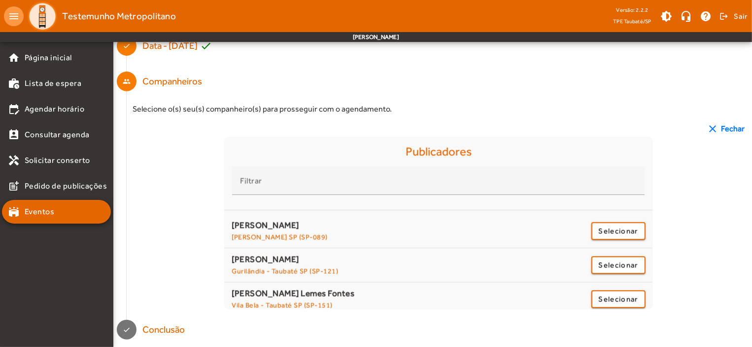
scroll to position [0, 0]
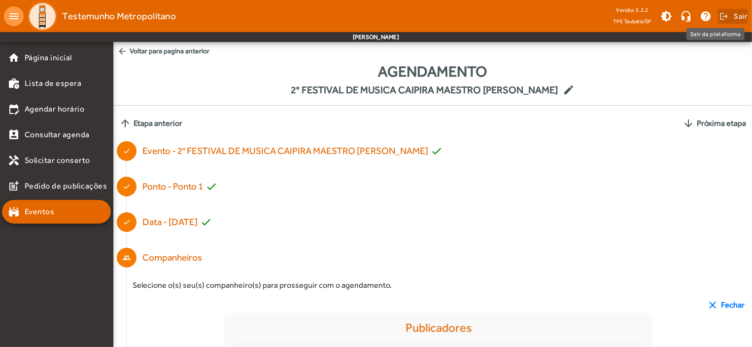
click at [741, 14] on span "Sair" at bounding box center [741, 16] width 14 height 16
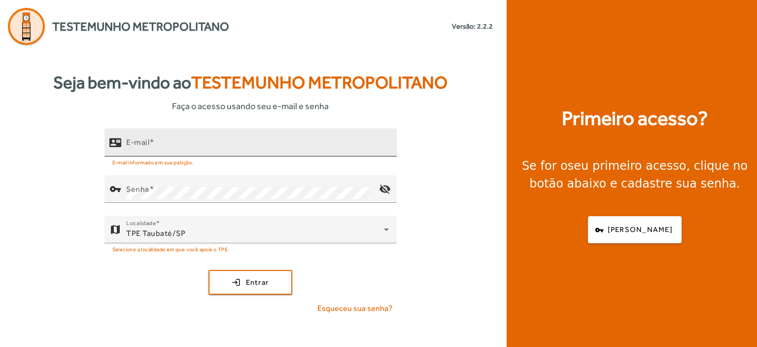
click at [139, 138] on mat-label "E-mail" at bounding box center [137, 142] width 23 height 9
click at [139, 141] on input "E-mail" at bounding box center [257, 147] width 263 height 12
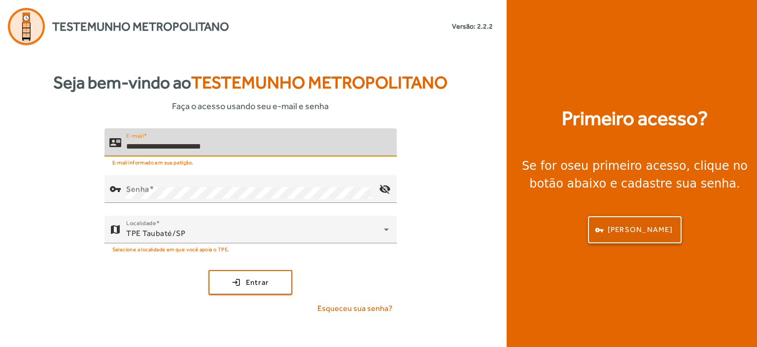
type input "**********"
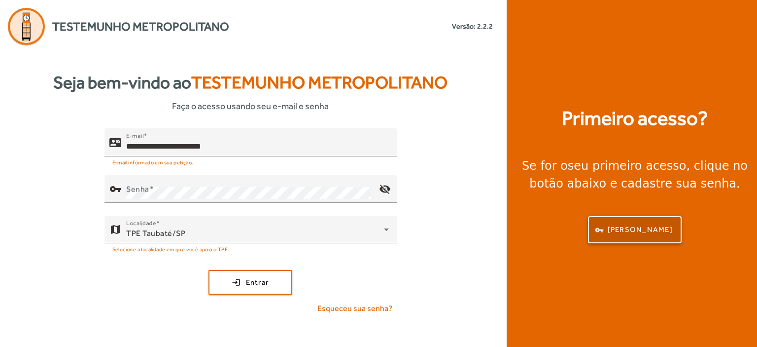
click at [629, 218] on span "button" at bounding box center [635, 230] width 92 height 24
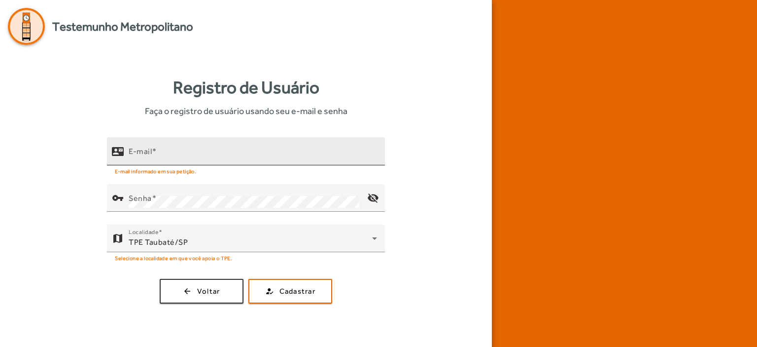
click at [144, 149] on mat-label "E-mail" at bounding box center [140, 150] width 23 height 9
click at [144, 149] on input "E-mail" at bounding box center [253, 155] width 248 height 12
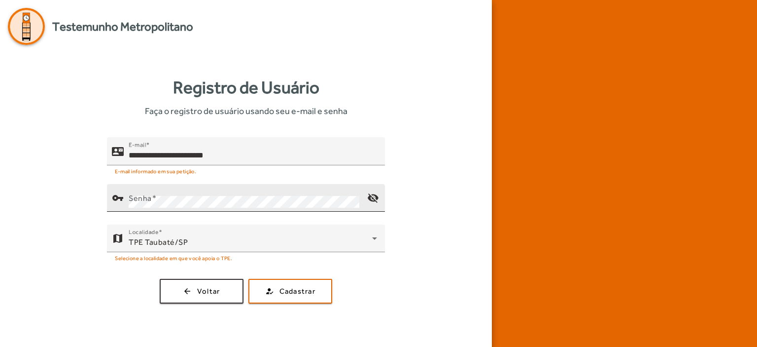
click at [130, 197] on mat-label "Senha" at bounding box center [140, 197] width 23 height 9
click at [374, 196] on mat-icon "visibility_off" at bounding box center [373, 198] width 24 height 24
click at [374, 196] on mat-icon "visibility" at bounding box center [373, 198] width 24 height 24
click at [284, 289] on span "Cadastrar" at bounding box center [298, 290] width 36 height 11
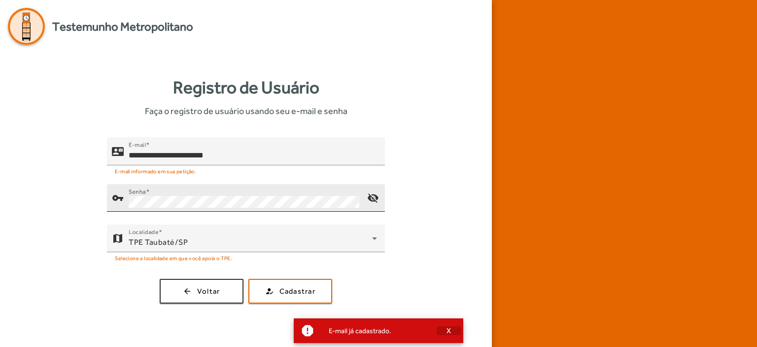
click at [448, 329] on span "X" at bounding box center [449, 330] width 5 height 9
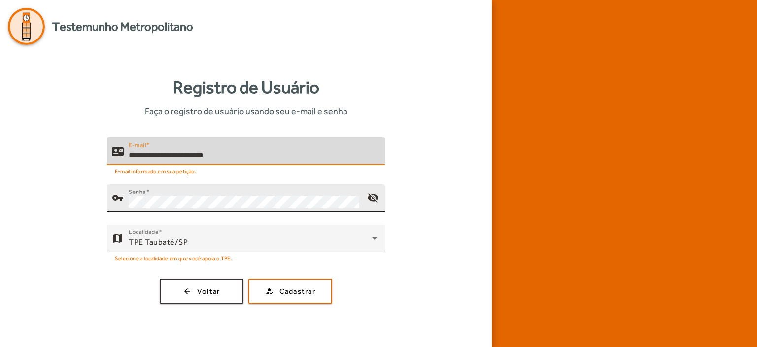
click at [237, 157] on input "**********" at bounding box center [253, 155] width 248 height 12
type input "*"
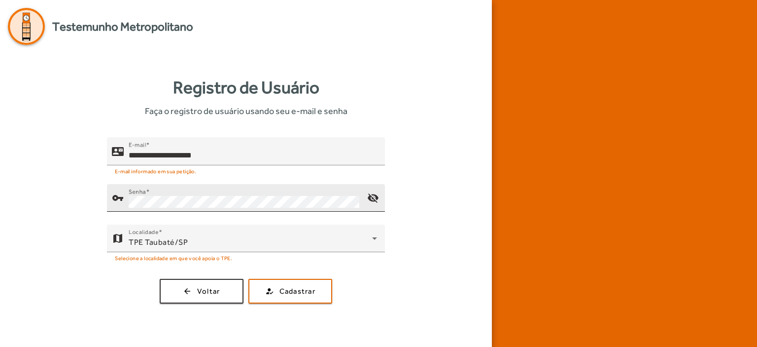
click at [171, 191] on div "Senha" at bounding box center [244, 198] width 231 height 28
click at [375, 197] on mat-icon "visibility_off" at bounding box center [373, 198] width 24 height 24
click at [375, 197] on mat-icon "visibility" at bounding box center [373, 198] width 24 height 24
click at [298, 294] on span "Cadastrar" at bounding box center [298, 290] width 36 height 11
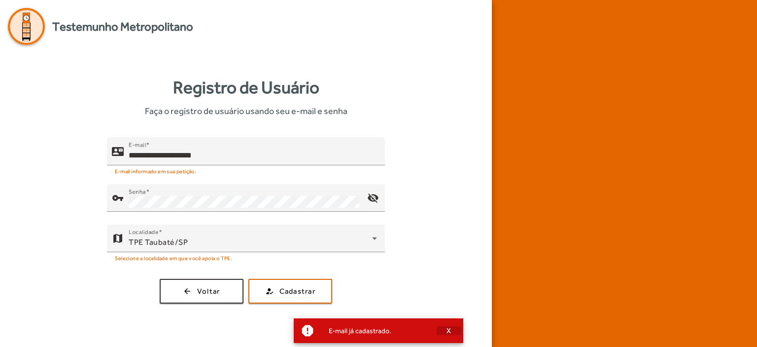
click at [448, 329] on span "X" at bounding box center [449, 330] width 5 height 9
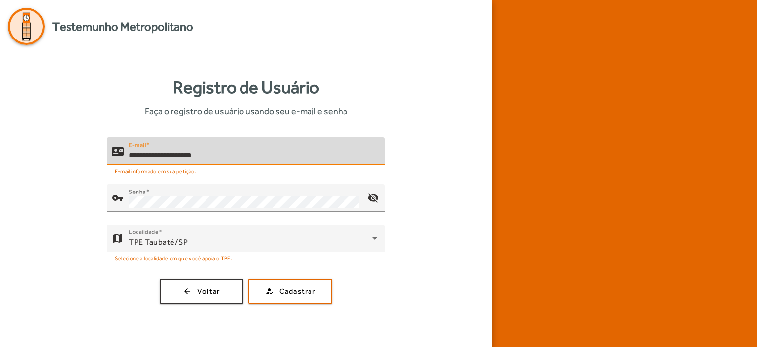
click at [222, 152] on input "**********" at bounding box center [253, 155] width 248 height 12
type input "*"
type input "**********"
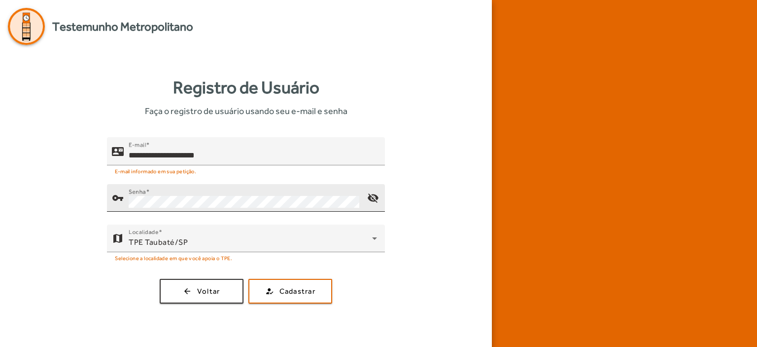
click at [177, 193] on div "Senha" at bounding box center [244, 198] width 231 height 28
click at [374, 201] on mat-icon "visibility_off" at bounding box center [373, 198] width 24 height 24
click at [374, 201] on mat-icon "visibility" at bounding box center [373, 198] width 24 height 24
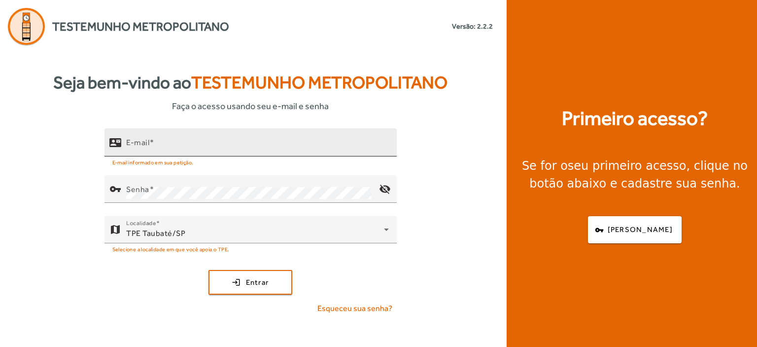
click at [132, 144] on mat-label "E-mail" at bounding box center [137, 142] width 23 height 9
click at [132, 144] on input "E-mail" at bounding box center [257, 147] width 263 height 12
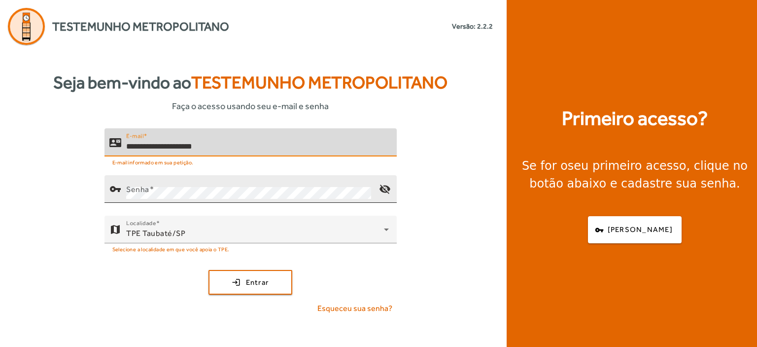
type input "**********"
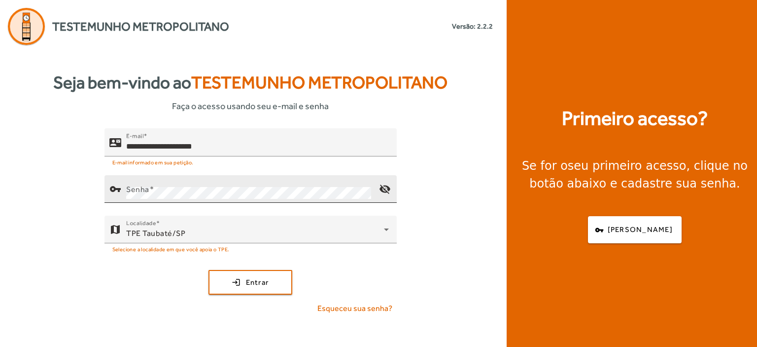
click at [128, 186] on mat-label "Senha" at bounding box center [137, 188] width 23 height 9
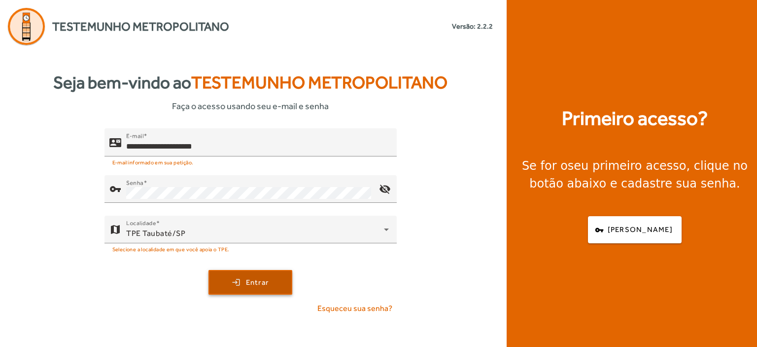
click at [258, 279] on span "Entrar" at bounding box center [257, 282] width 23 height 11
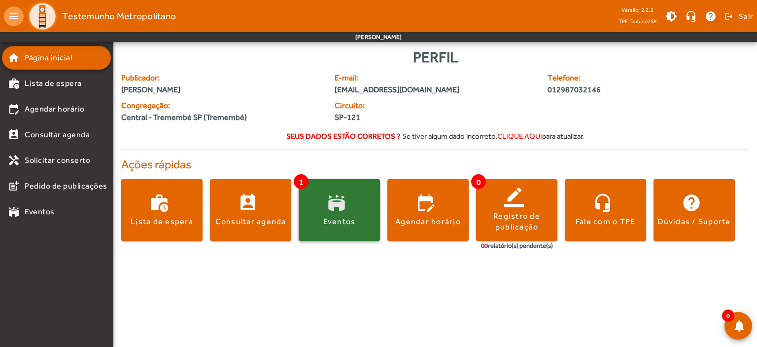
click at [336, 219] on div "Eventos" at bounding box center [339, 221] width 33 height 11
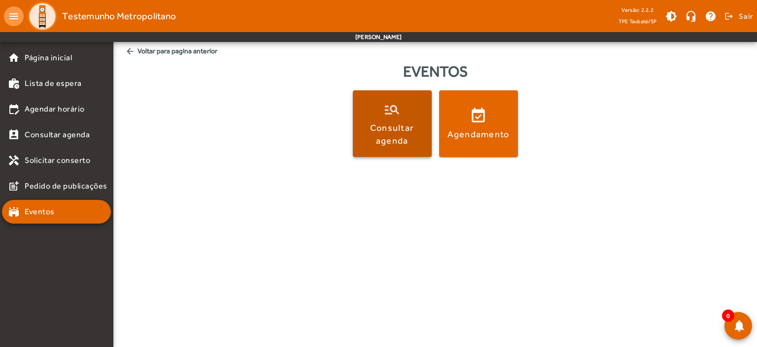
click at [400, 129] on div "Consultar agenda" at bounding box center [392, 133] width 75 height 25
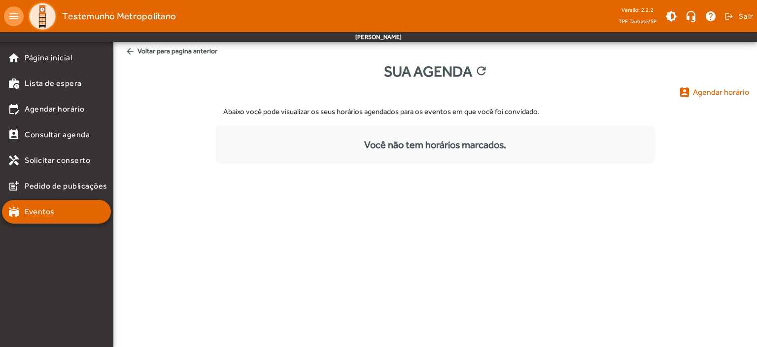
click at [707, 94] on span "Agendar horário" at bounding box center [721, 92] width 56 height 12
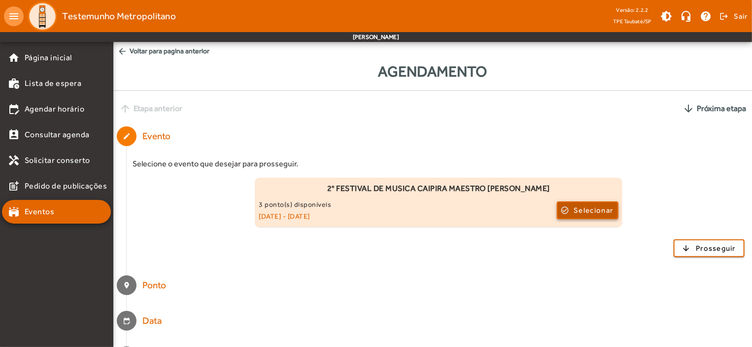
click at [597, 210] on span "Selecionar" at bounding box center [593, 210] width 39 height 12
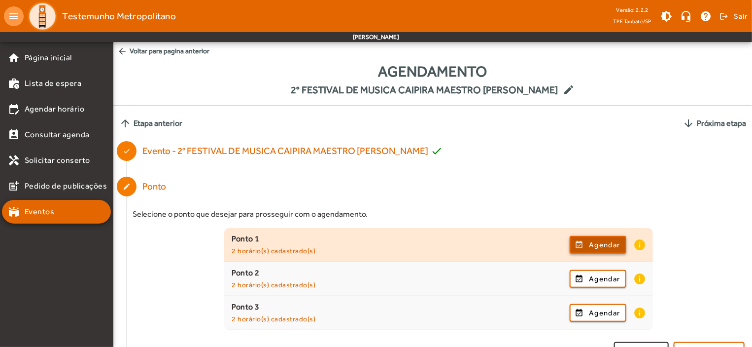
click at [599, 239] on span "Agendar" at bounding box center [604, 245] width 31 height 12
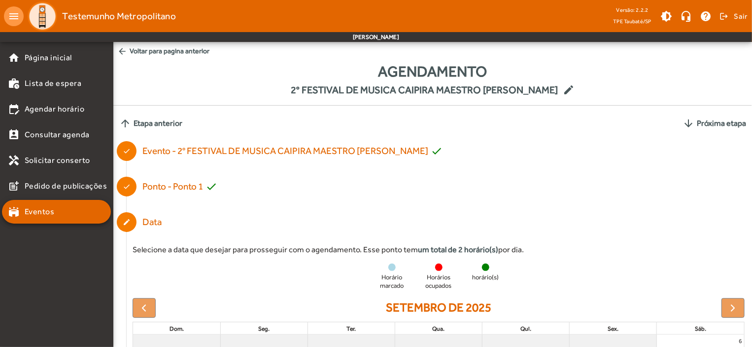
scroll to position [283, 0]
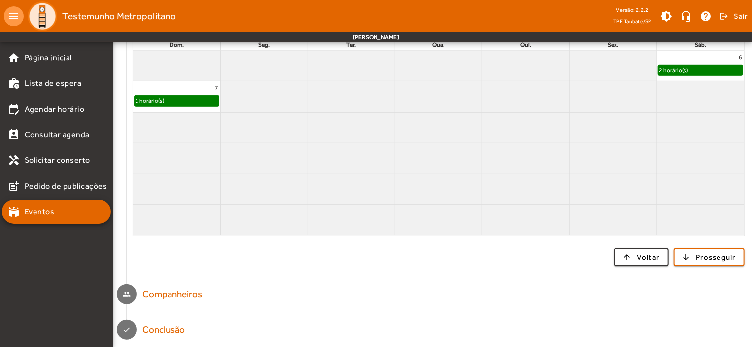
click at [192, 294] on div "Companheiros" at bounding box center [172, 294] width 60 height 14
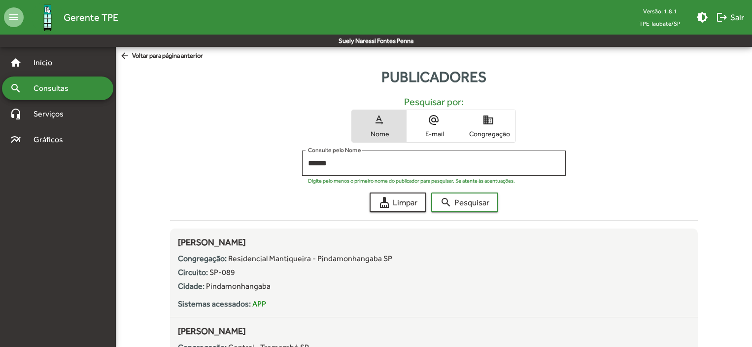
scroll to position [153, 0]
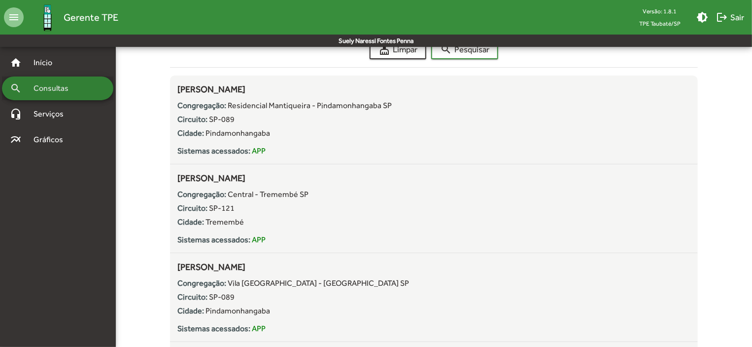
click at [52, 92] on span "Consultas" at bounding box center [55, 88] width 54 height 12
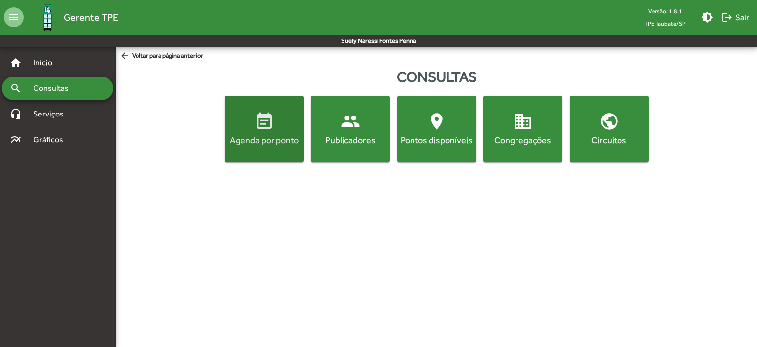
click at [256, 127] on mat-icon "event_note" at bounding box center [264, 121] width 20 height 20
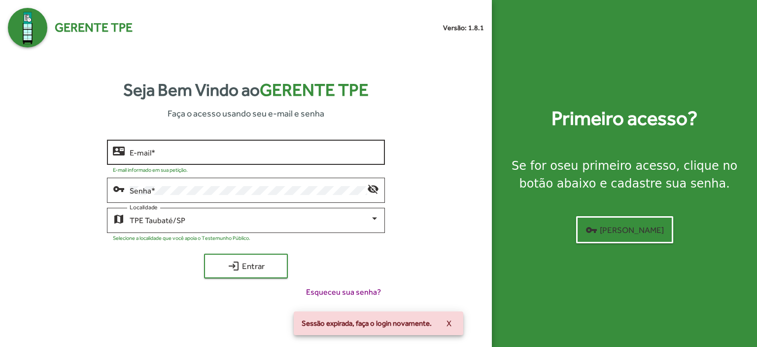
click at [195, 147] on div "E-mail *" at bounding box center [254, 151] width 249 height 27
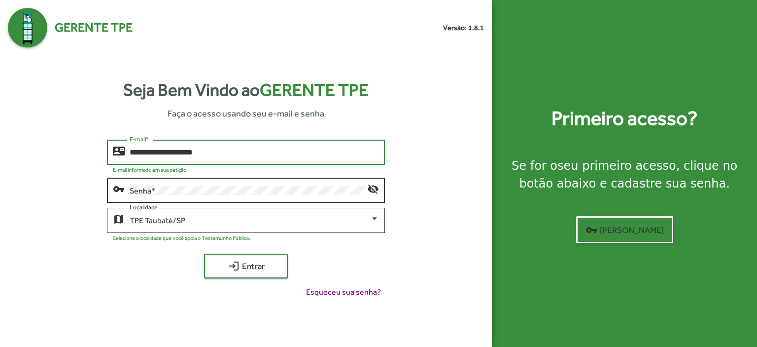
type input "**********"
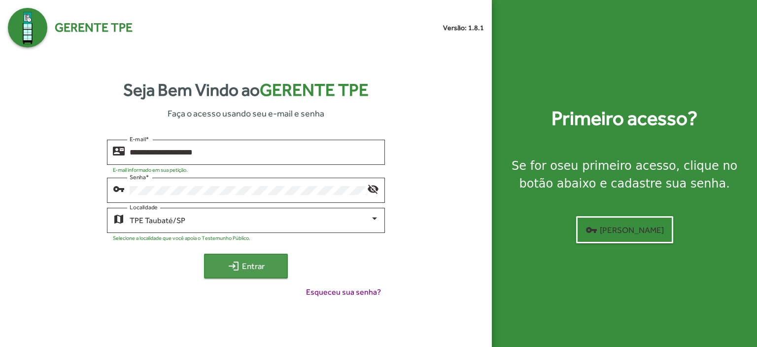
click at [246, 261] on span "login Entrar" at bounding box center [246, 266] width 66 height 18
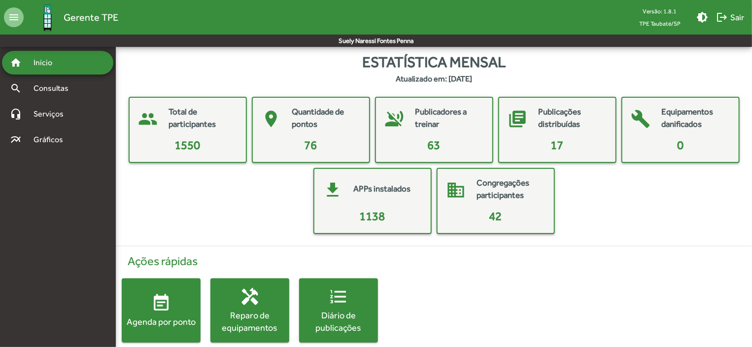
click at [146, 295] on span "event_note Agenda por ponto" at bounding box center [161, 310] width 79 height 35
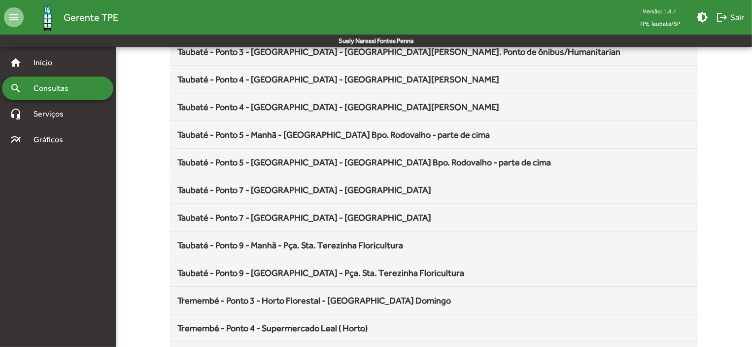
scroll to position [1300, 0]
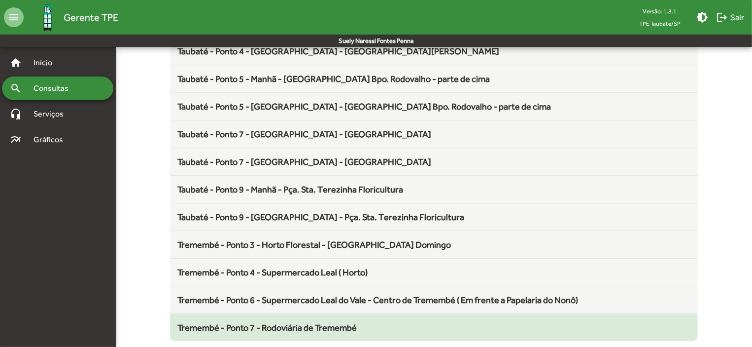
click at [337, 322] on span "Tremembé - Ponto 7 - Rodoviária de Tremembé" at bounding box center [267, 327] width 179 height 10
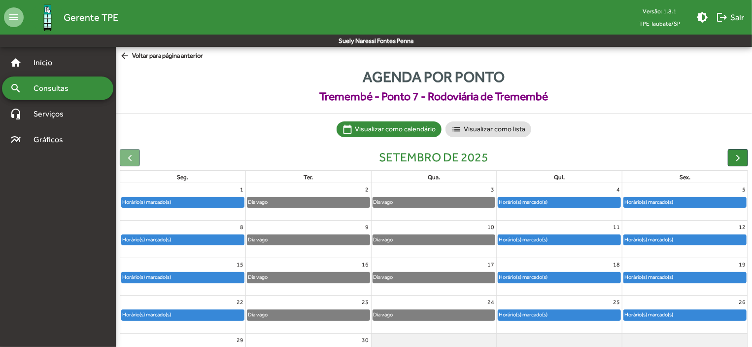
click at [717, 204] on div "Horário(s) marcado(s)" at bounding box center [685, 202] width 122 height 10
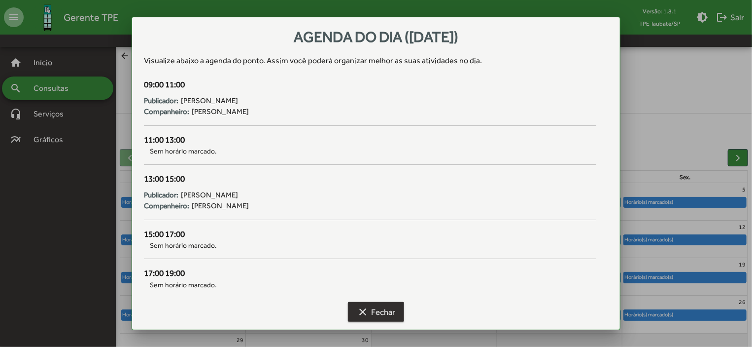
click at [385, 303] on span "clear Fechar" at bounding box center [376, 312] width 38 height 18
